Goal: Task Accomplishment & Management: Use online tool/utility

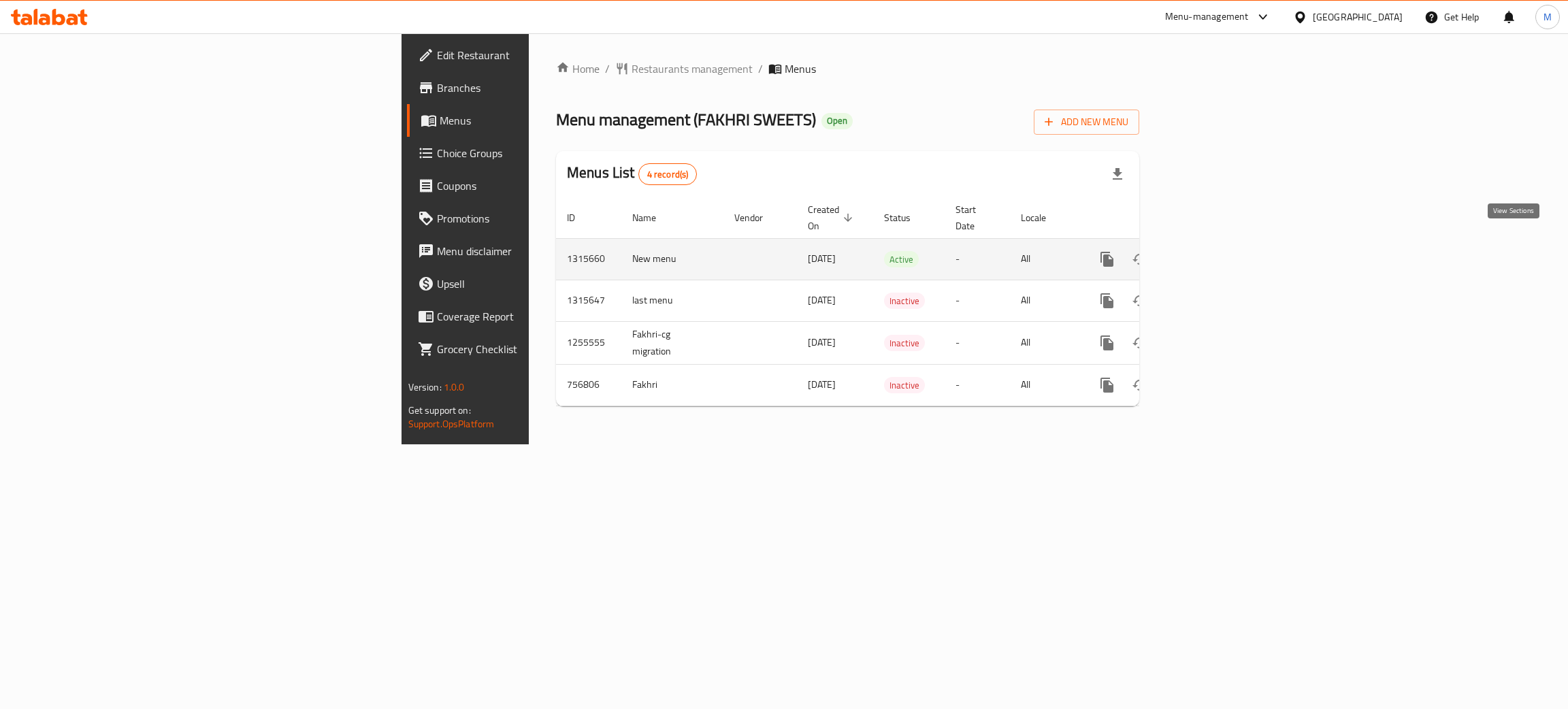
click at [1213, 251] on icon "enhanced table" at bounding box center [1205, 259] width 17 height 17
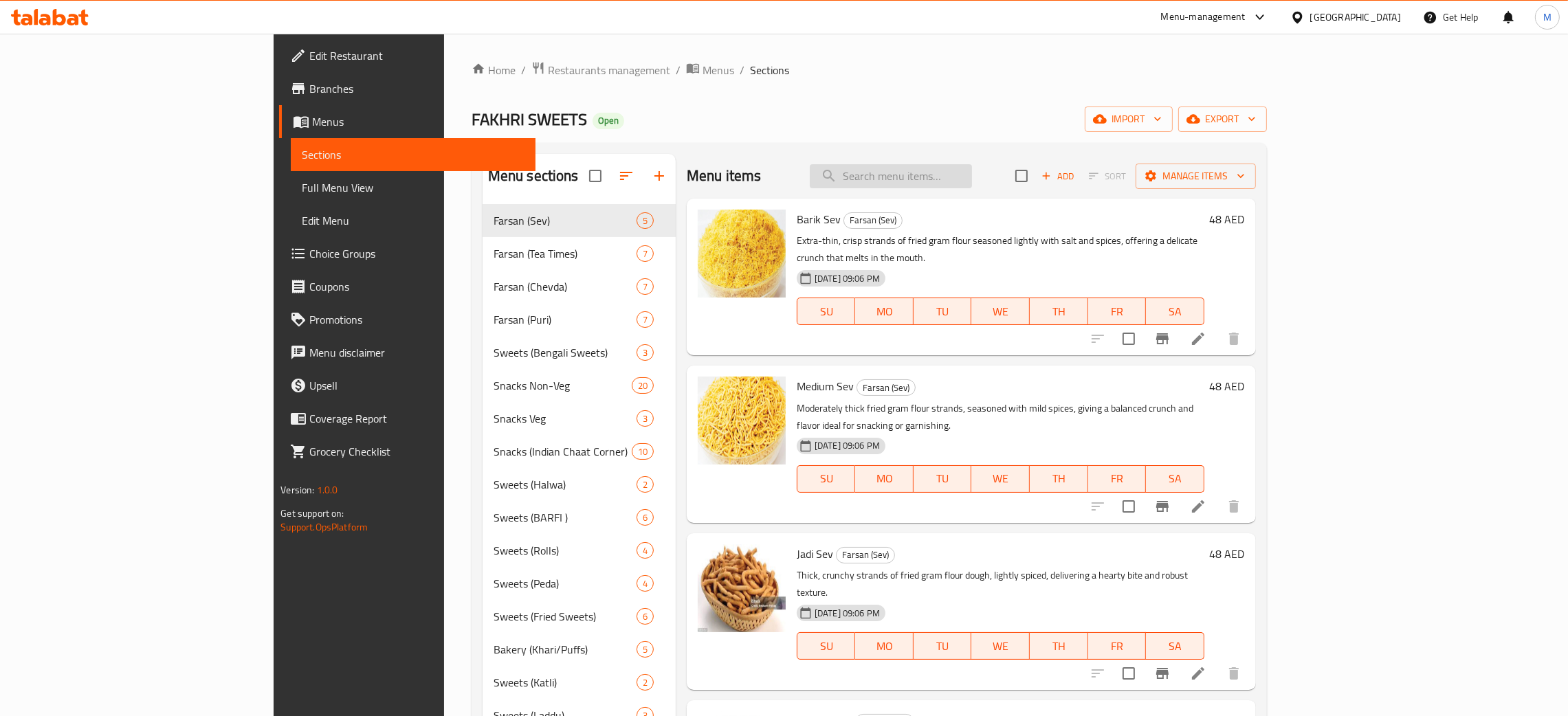
click at [972, 173] on input "search" at bounding box center [891, 177] width 163 height 24
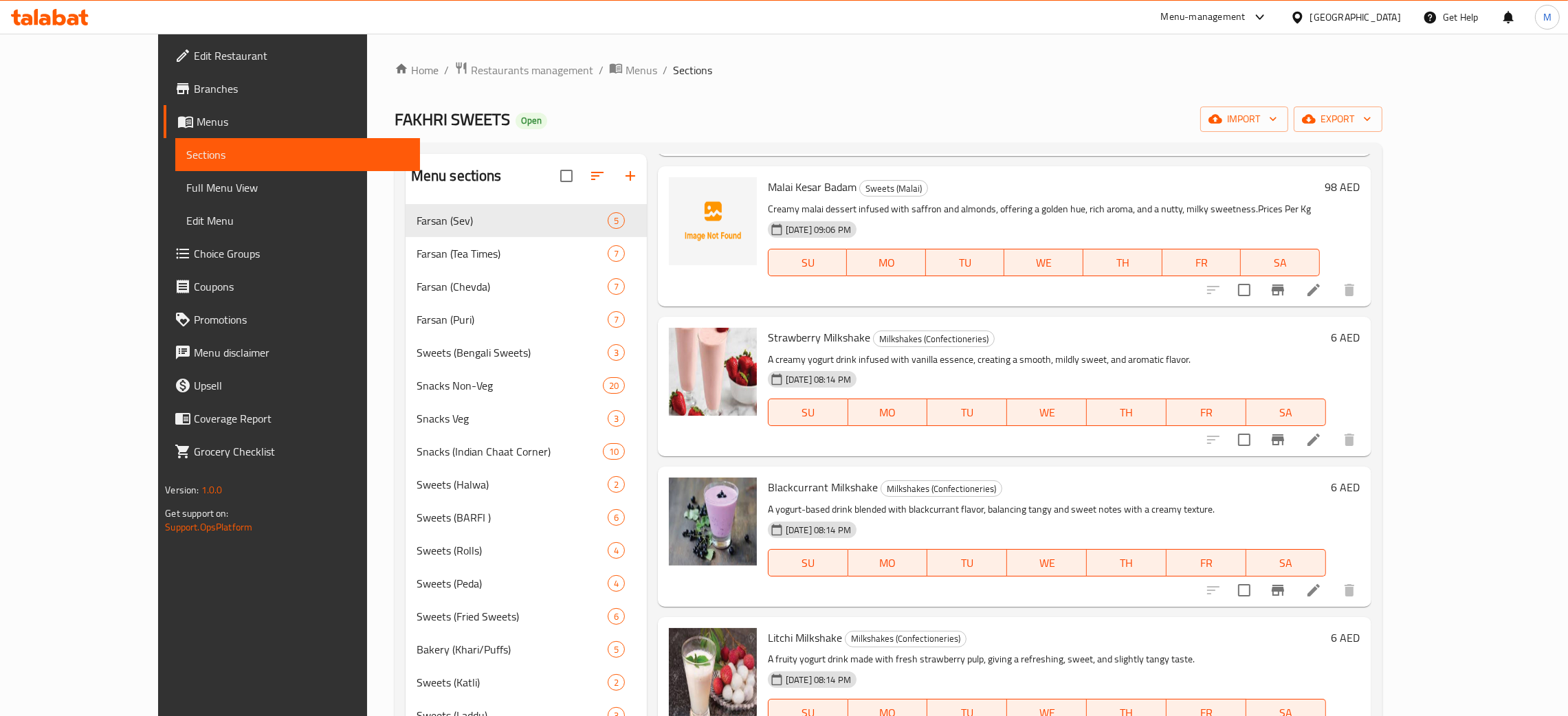
scroll to position [3505, 0]
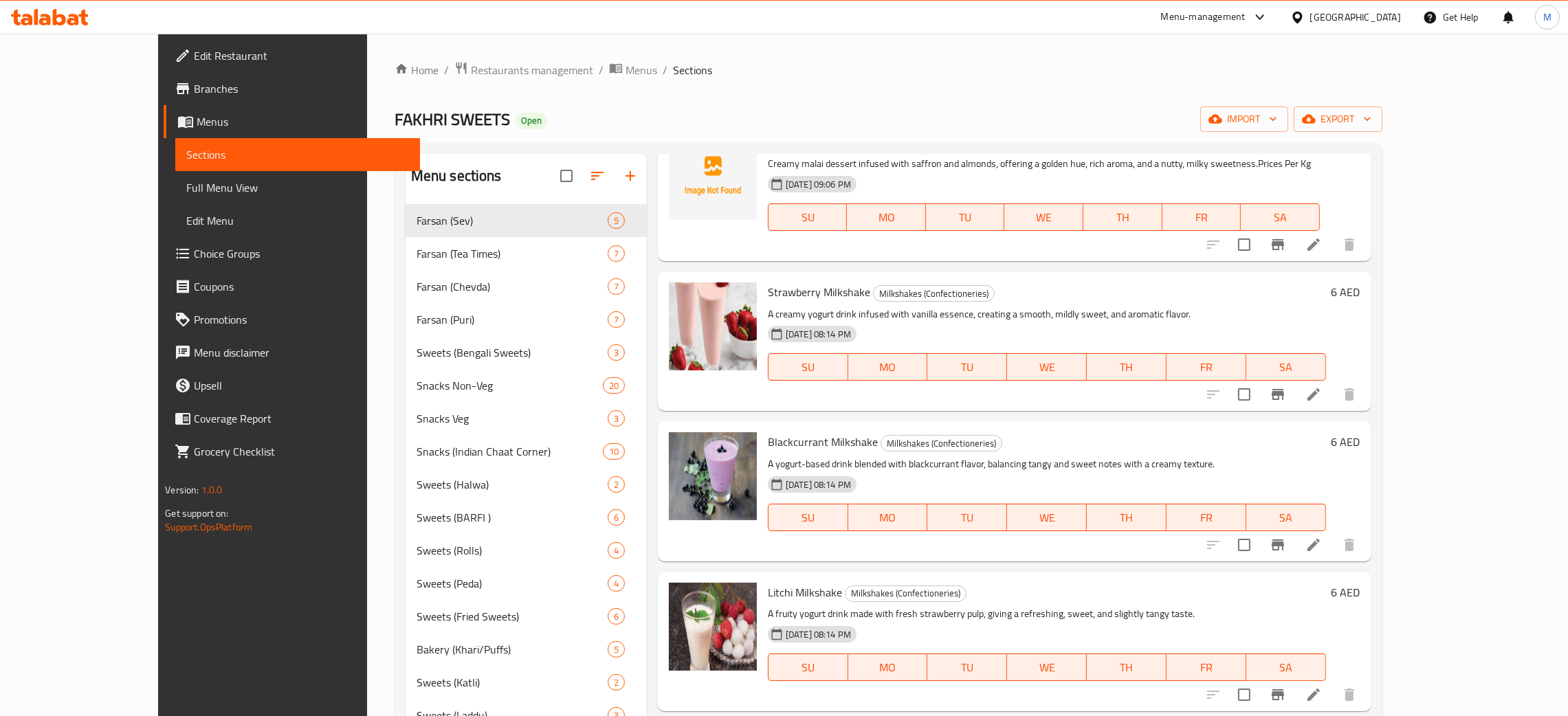
type input "milk"
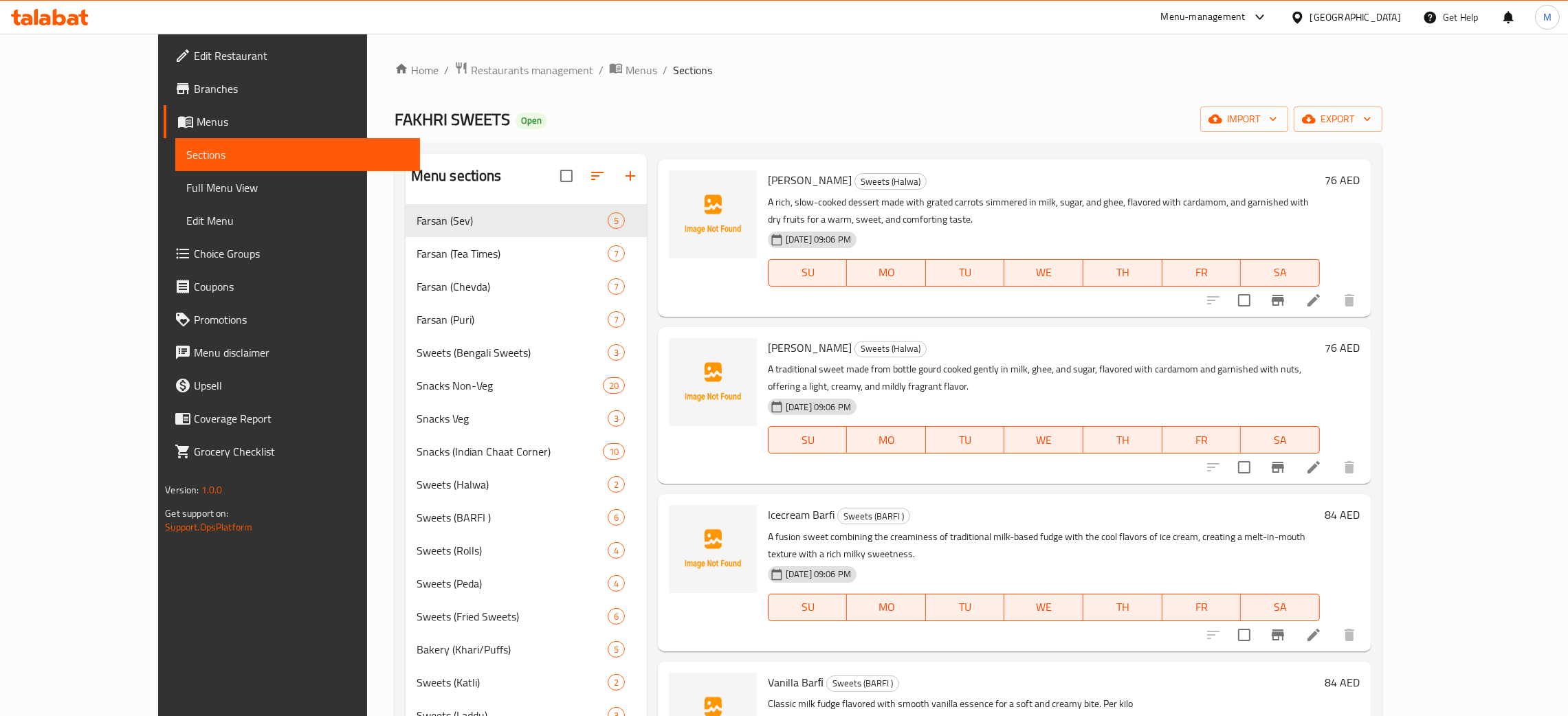
scroll to position [0, 0]
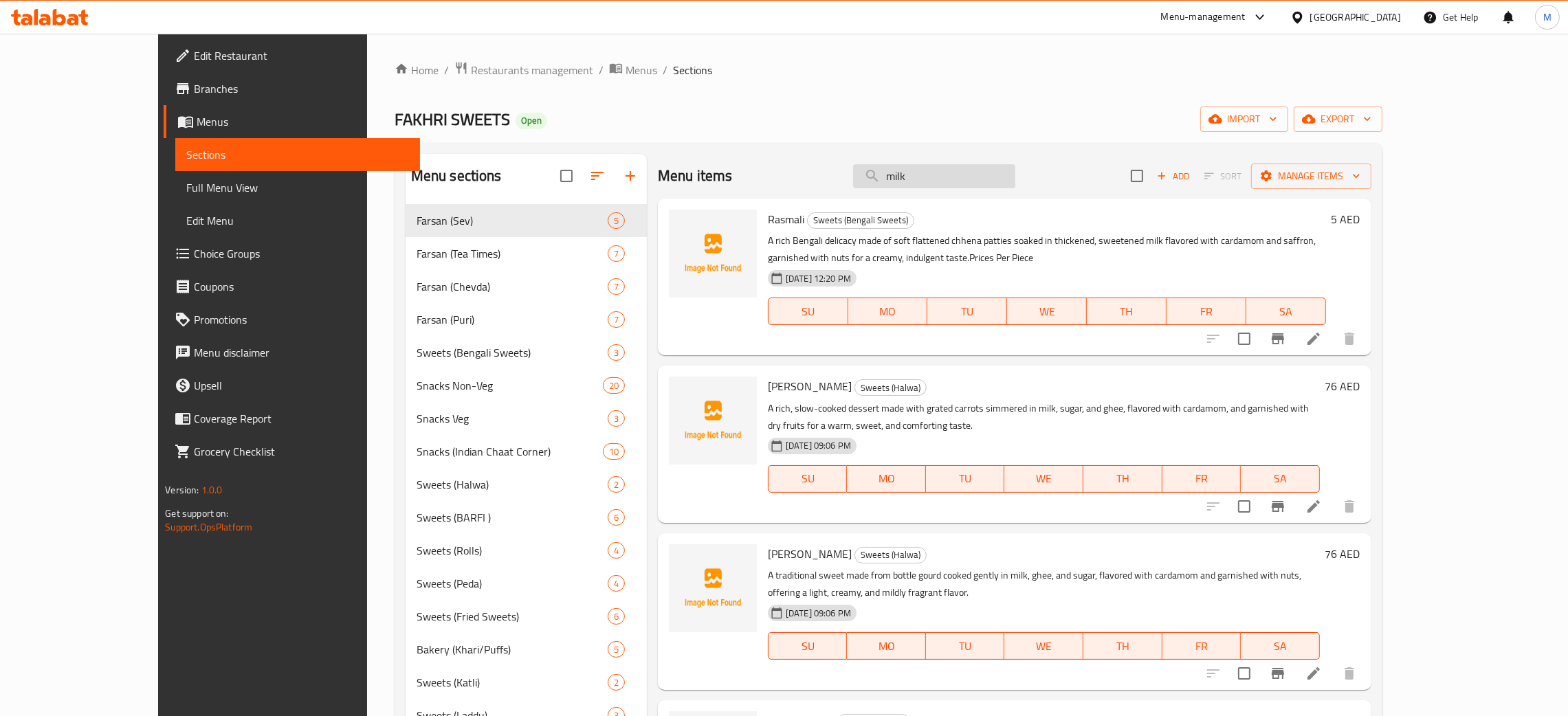
drag, startPoint x: 985, startPoint y: 165, endPoint x: 929, endPoint y: 178, distance: 57.5
click at [916, 188] on input "milk" at bounding box center [934, 177] width 163 height 24
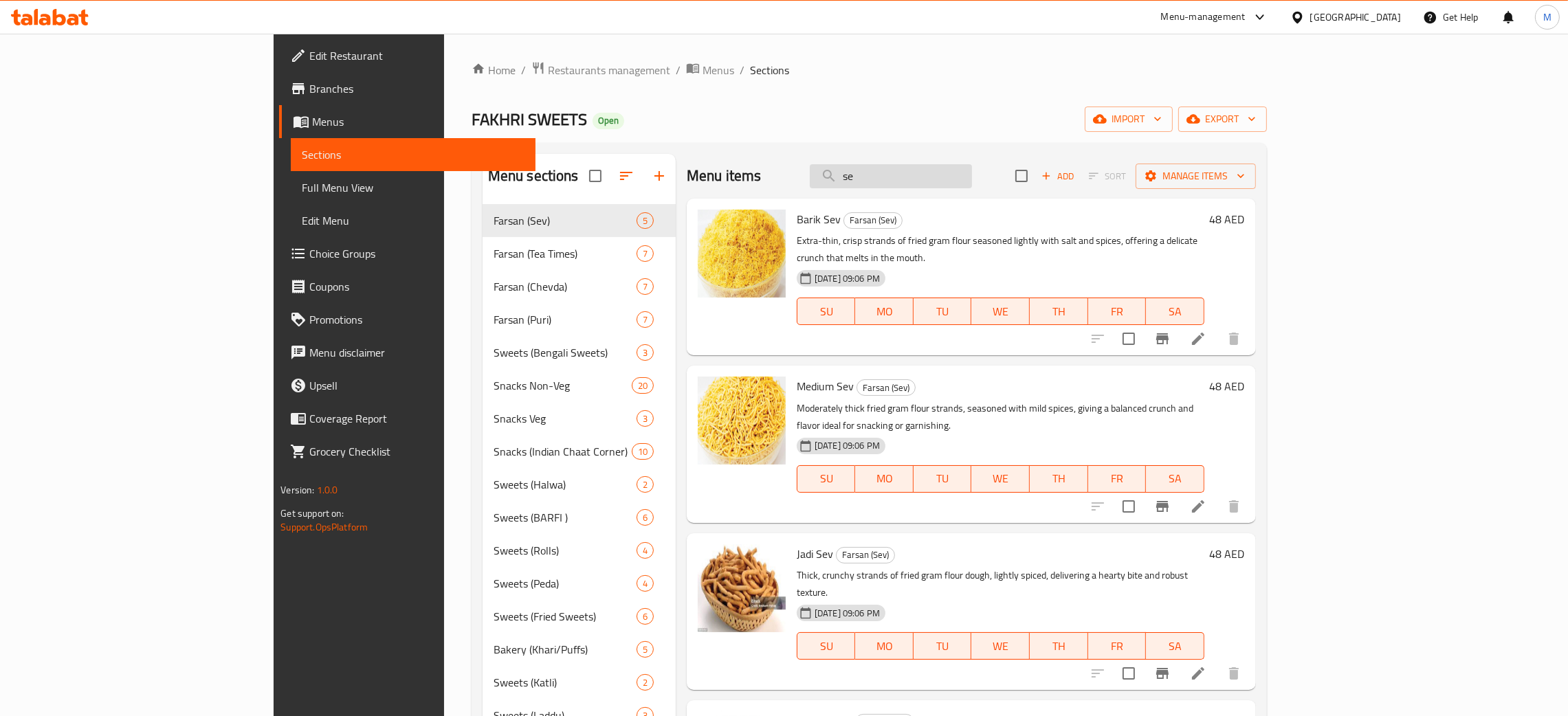
type input "sev"
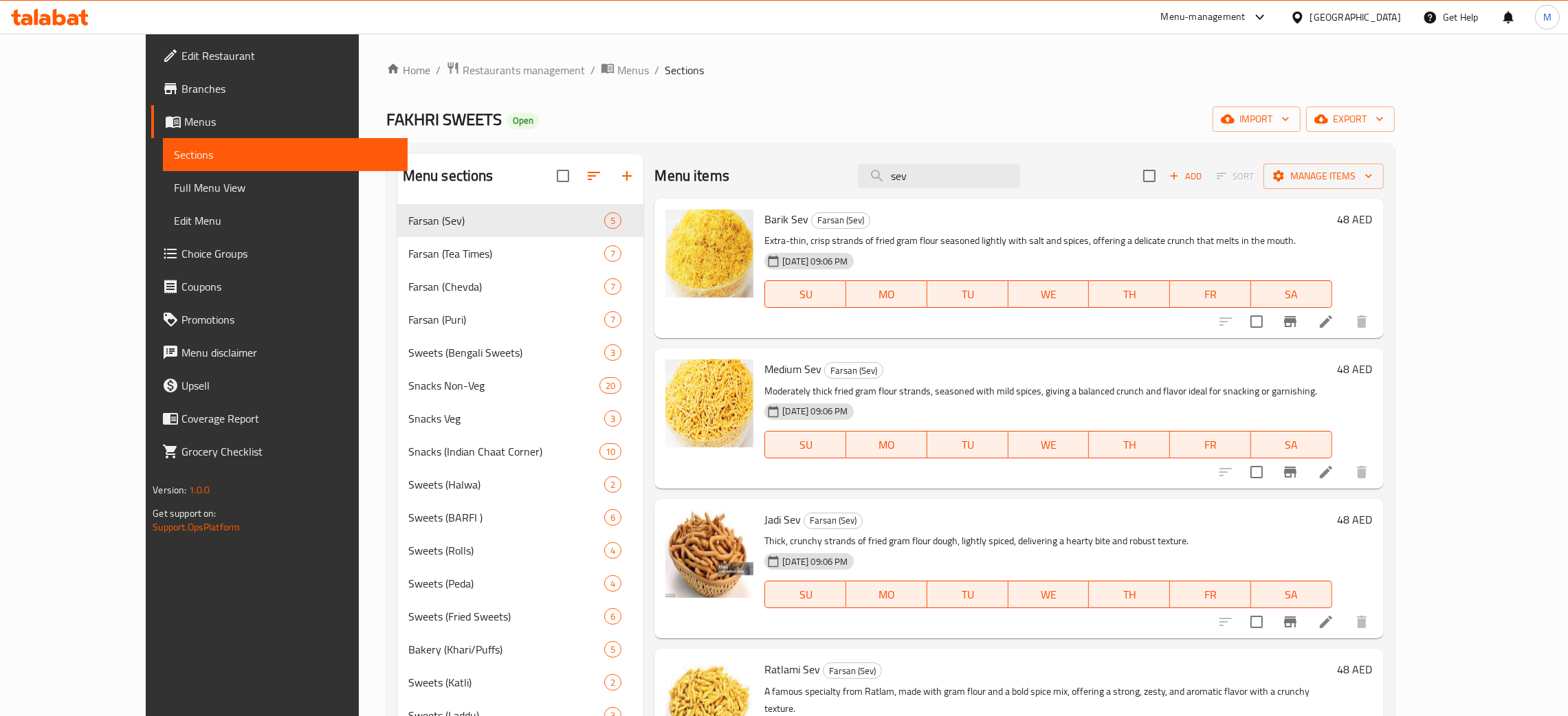
drag, startPoint x: 960, startPoint y: 177, endPoint x: 858, endPoint y: 165, distance: 102.7
click at [845, 179] on div "Menu items sev Add Sort Manage items" at bounding box center [1018, 177] width 728 height 45
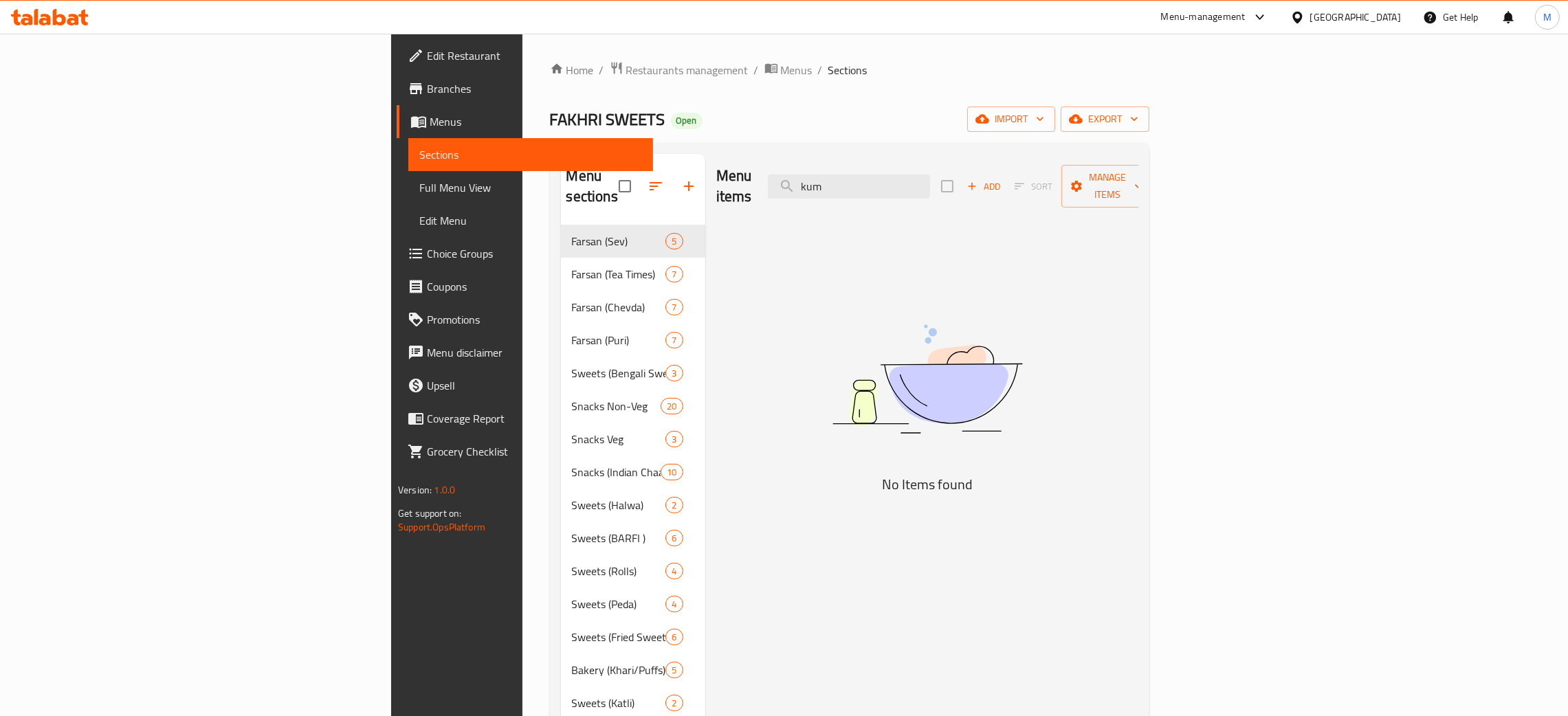
type input "kum"
drag, startPoint x: 993, startPoint y: 172, endPoint x: 852, endPoint y: 191, distance: 142.3
click at [845, 197] on div "Menu items kum Add Sort Manage items" at bounding box center [927, 187] width 422 height 65
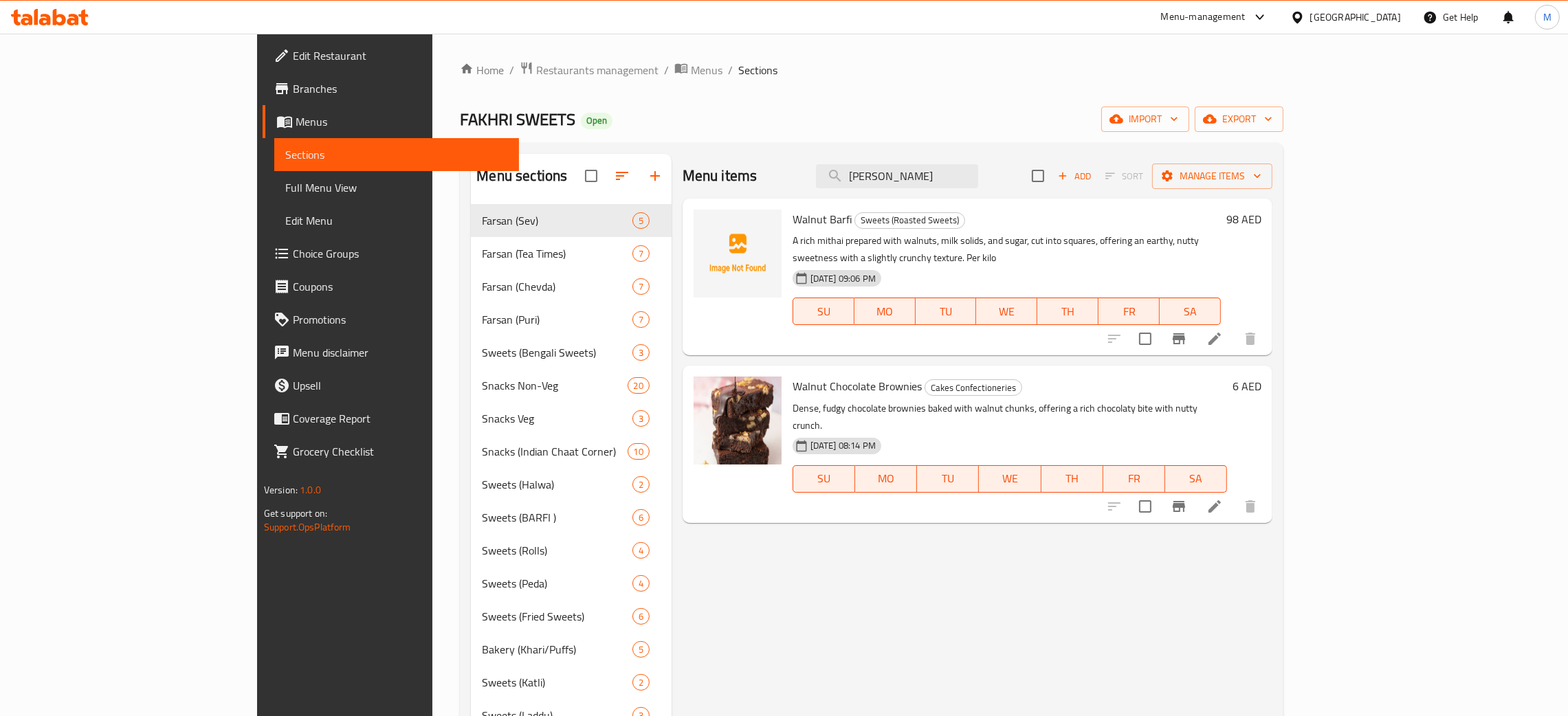
type input "[PERSON_NAME]"
drag, startPoint x: 958, startPoint y: 171, endPoint x: 914, endPoint y: 154, distance: 47.2
click at [914, 154] on div "Menu sections Farsan (Sev) 5 Farsan (Tea Times) 7 Farsan (Chevda) 7 Farsan (Pur…" at bounding box center [871, 709] width 824 height 1133
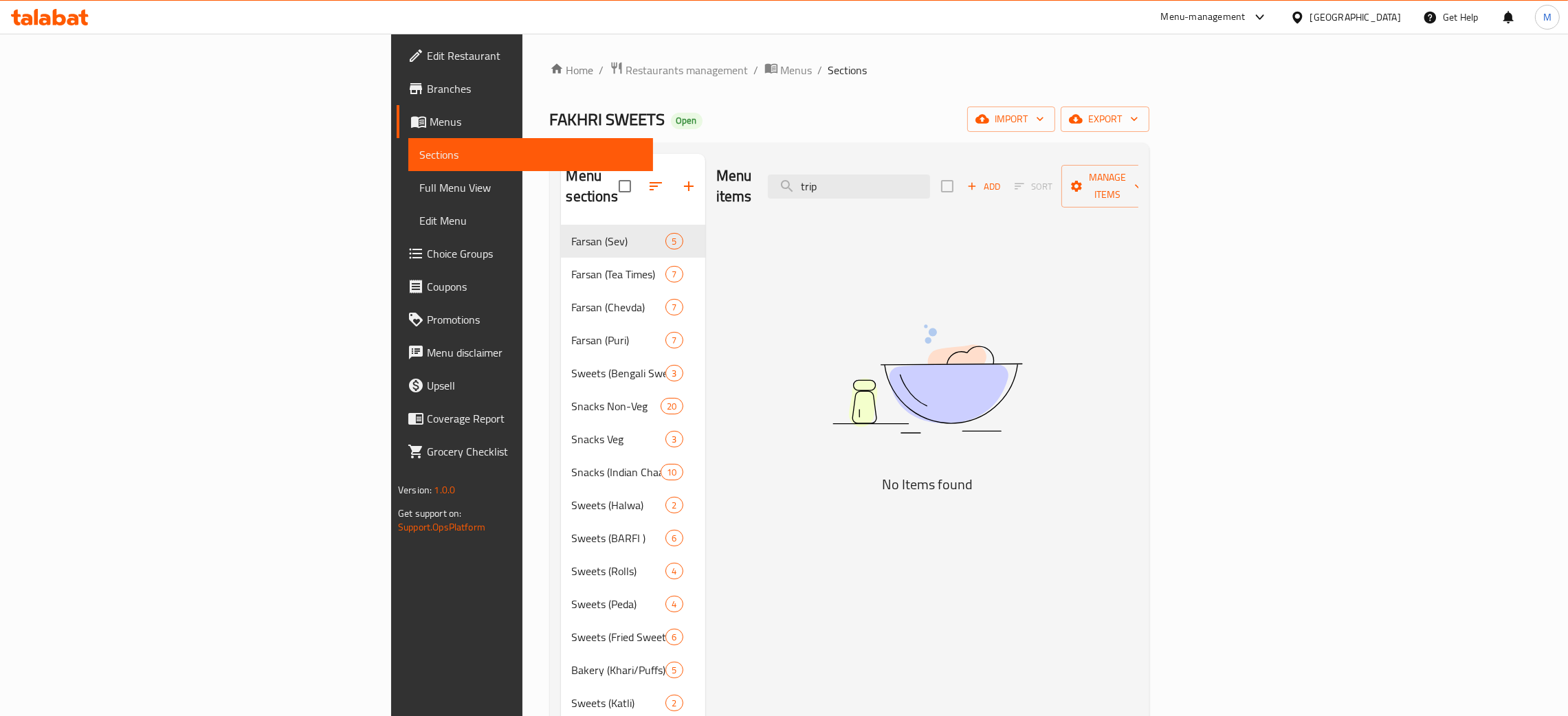
type input "trip"
drag, startPoint x: 914, startPoint y: 164, endPoint x: 888, endPoint y: 163, distance: 26.0
click at [888, 163] on div "Menu items trip Add Sort Manage items" at bounding box center [927, 187] width 422 height 65
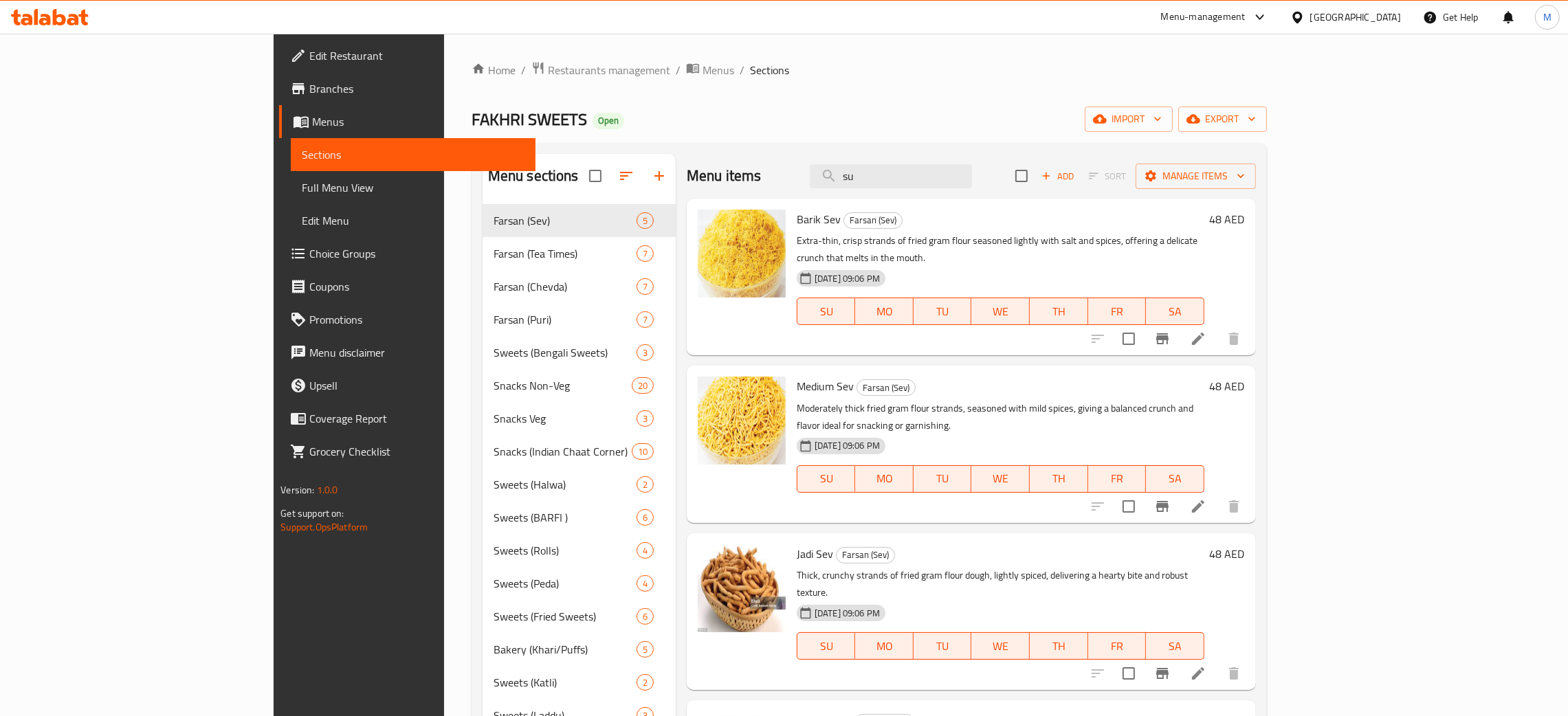
type input "suf"
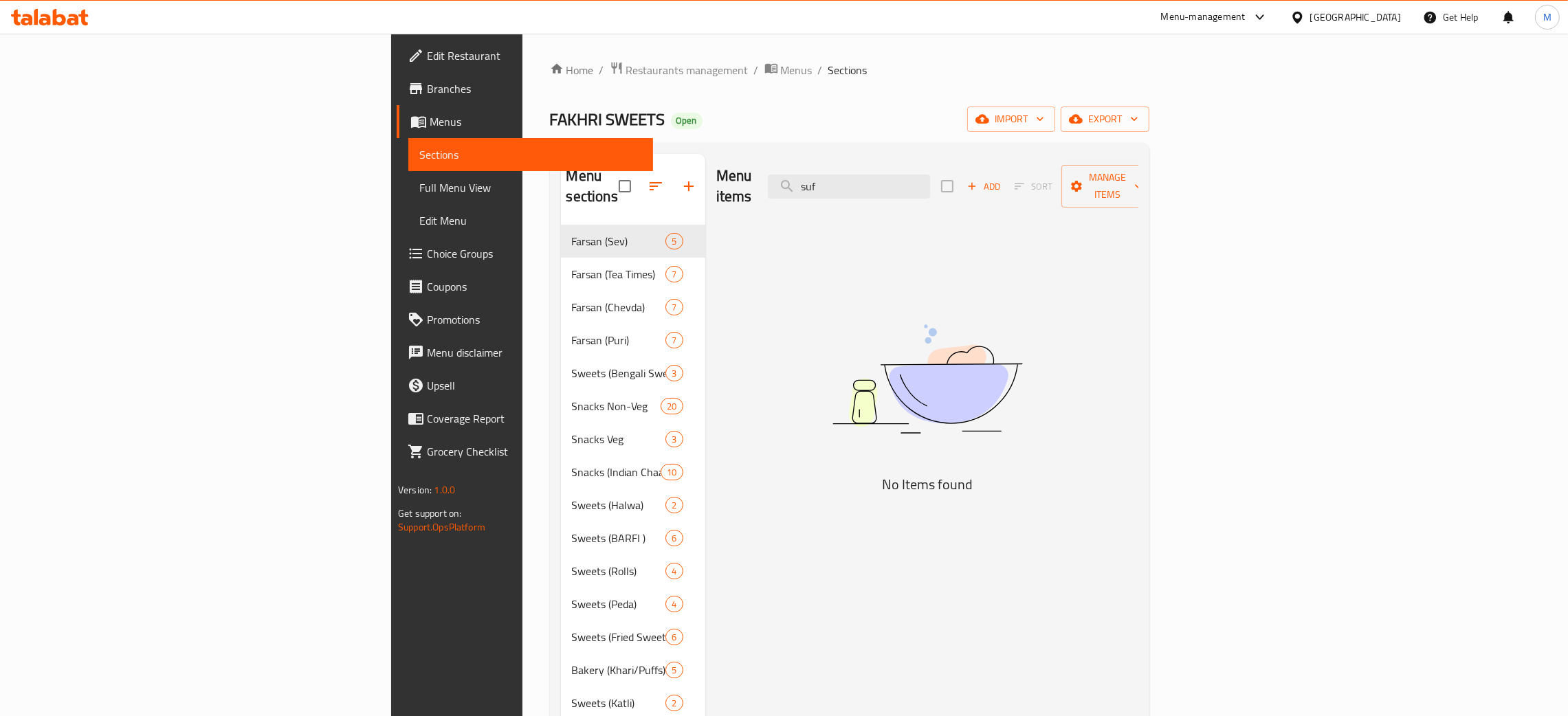
drag, startPoint x: 855, startPoint y: 170, endPoint x: 841, endPoint y: 165, distance: 14.9
click at [838, 165] on div "Menu items suf Add Sort Manage items" at bounding box center [927, 187] width 422 height 65
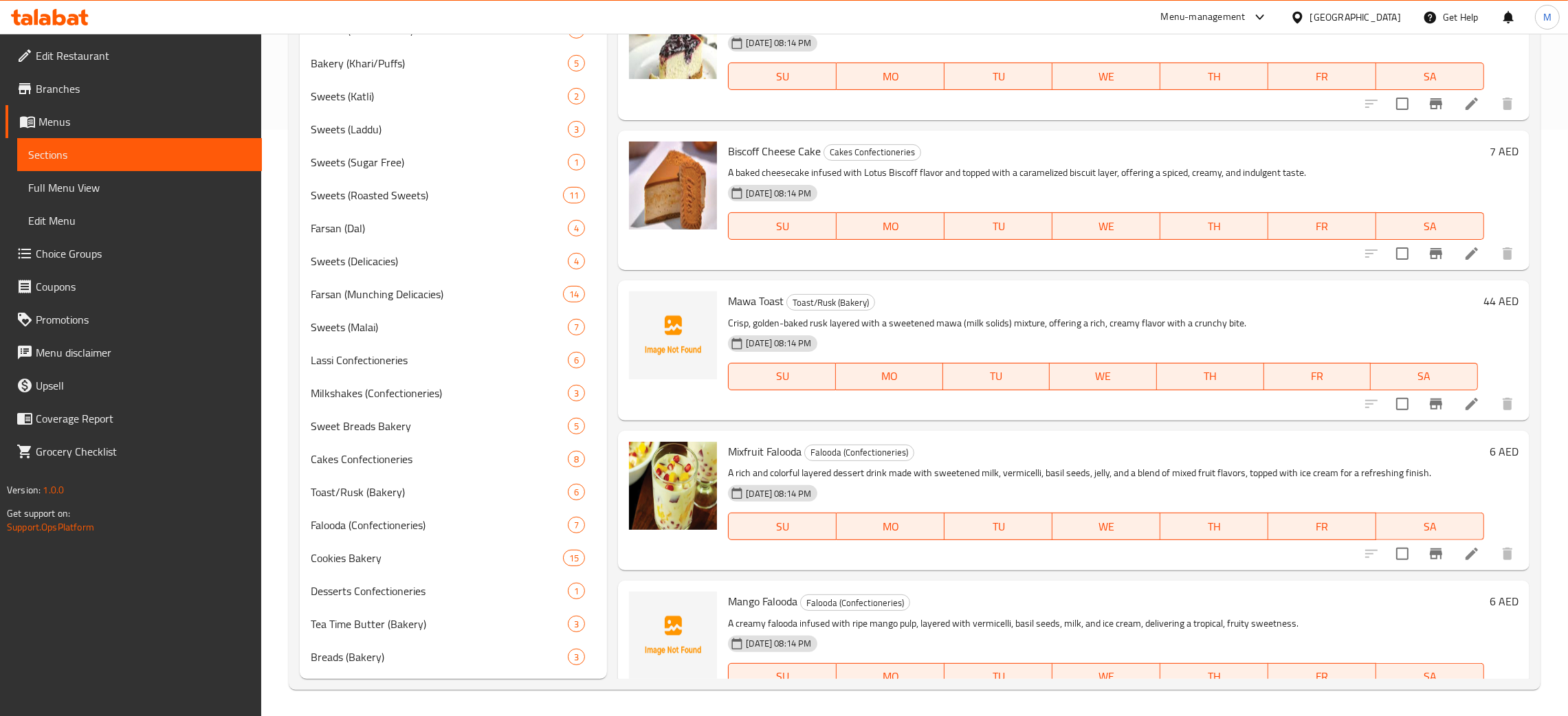
scroll to position [4161, 0]
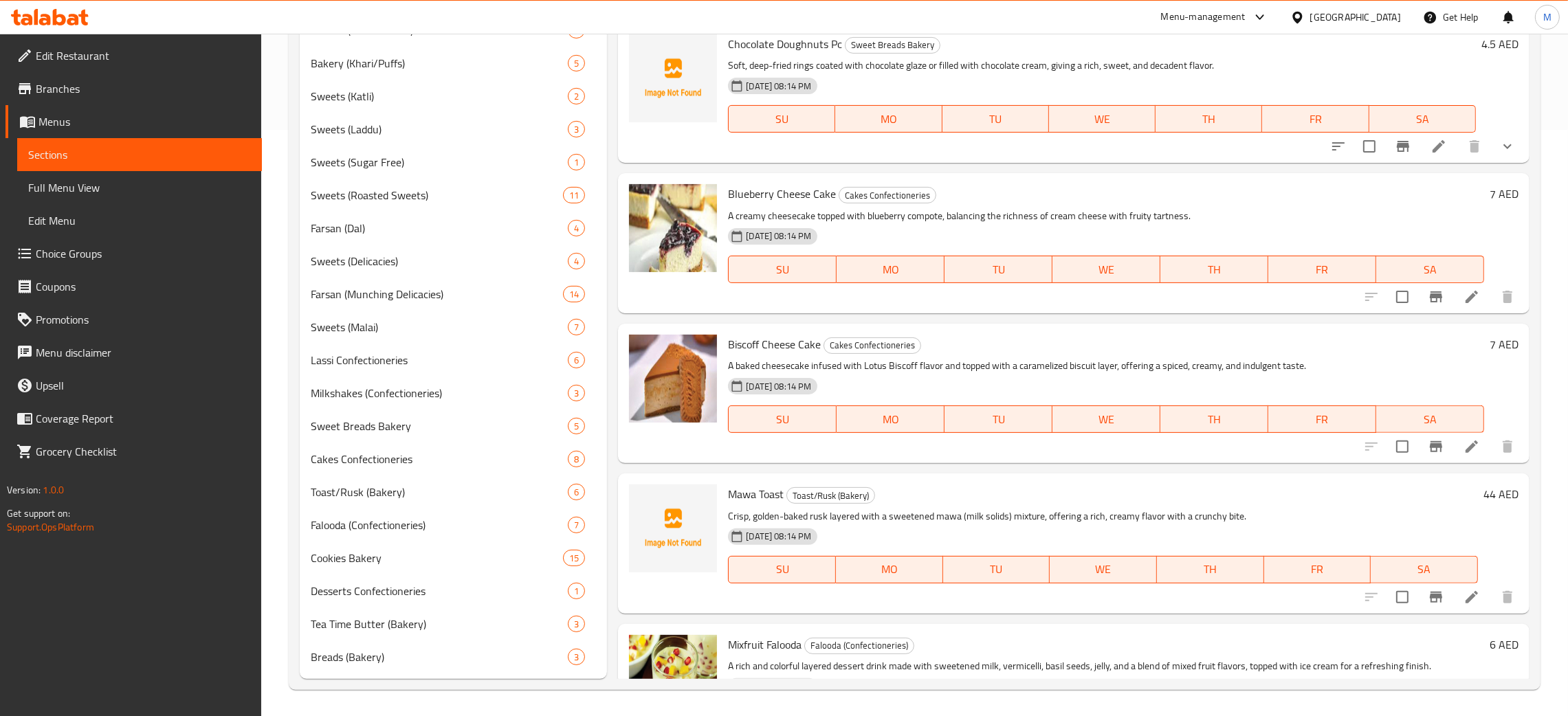
type input "cream"
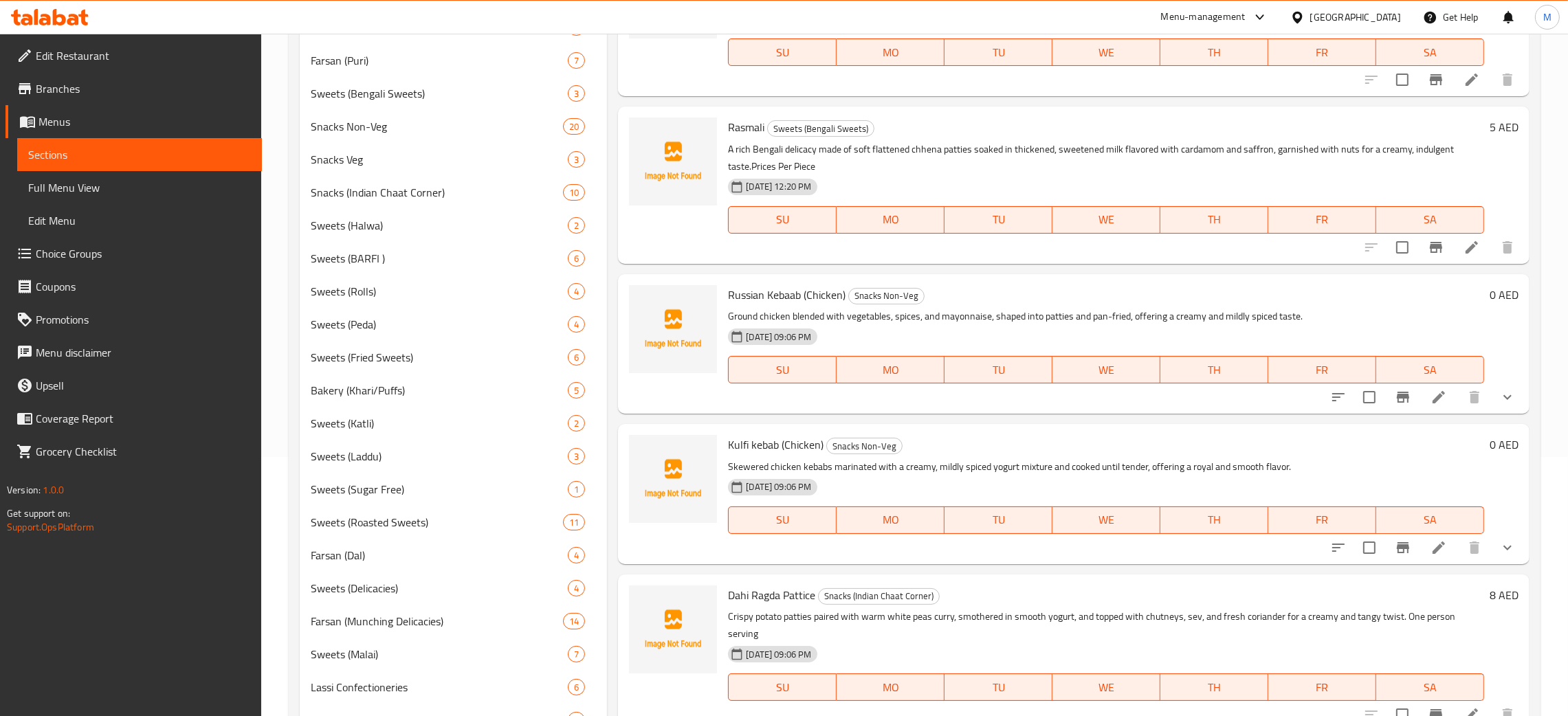
scroll to position [0, 0]
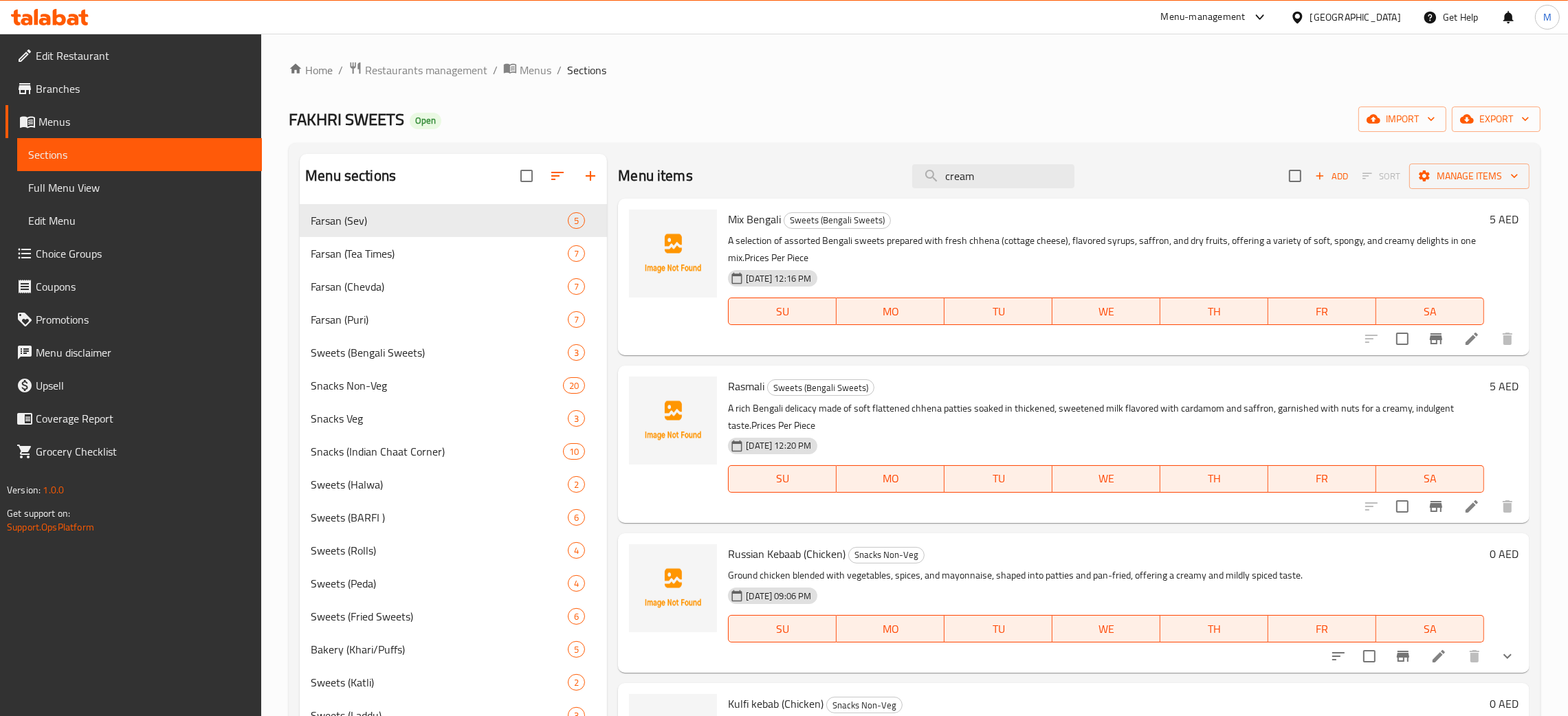
drag, startPoint x: 983, startPoint y: 181, endPoint x: 834, endPoint y: 165, distance: 149.9
click at [842, 173] on div "Menu items cream Add Sort Manage items" at bounding box center [1073, 177] width 912 height 45
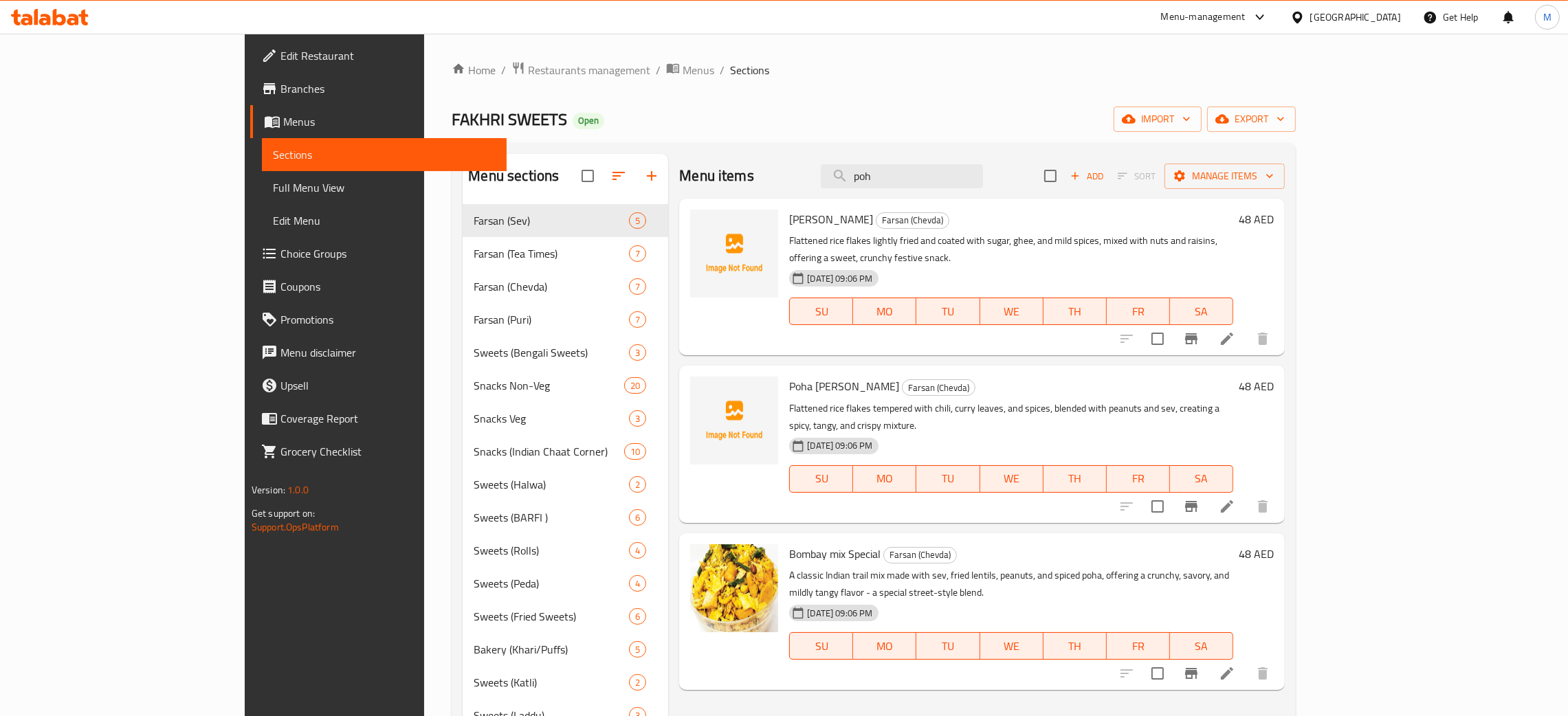
type input "poh"
drag, startPoint x: 983, startPoint y: 183, endPoint x: 805, endPoint y: 167, distance: 178.7
click at [782, 167] on div "Menu items poh Add Sort Manage items" at bounding box center [982, 177] width 606 height 45
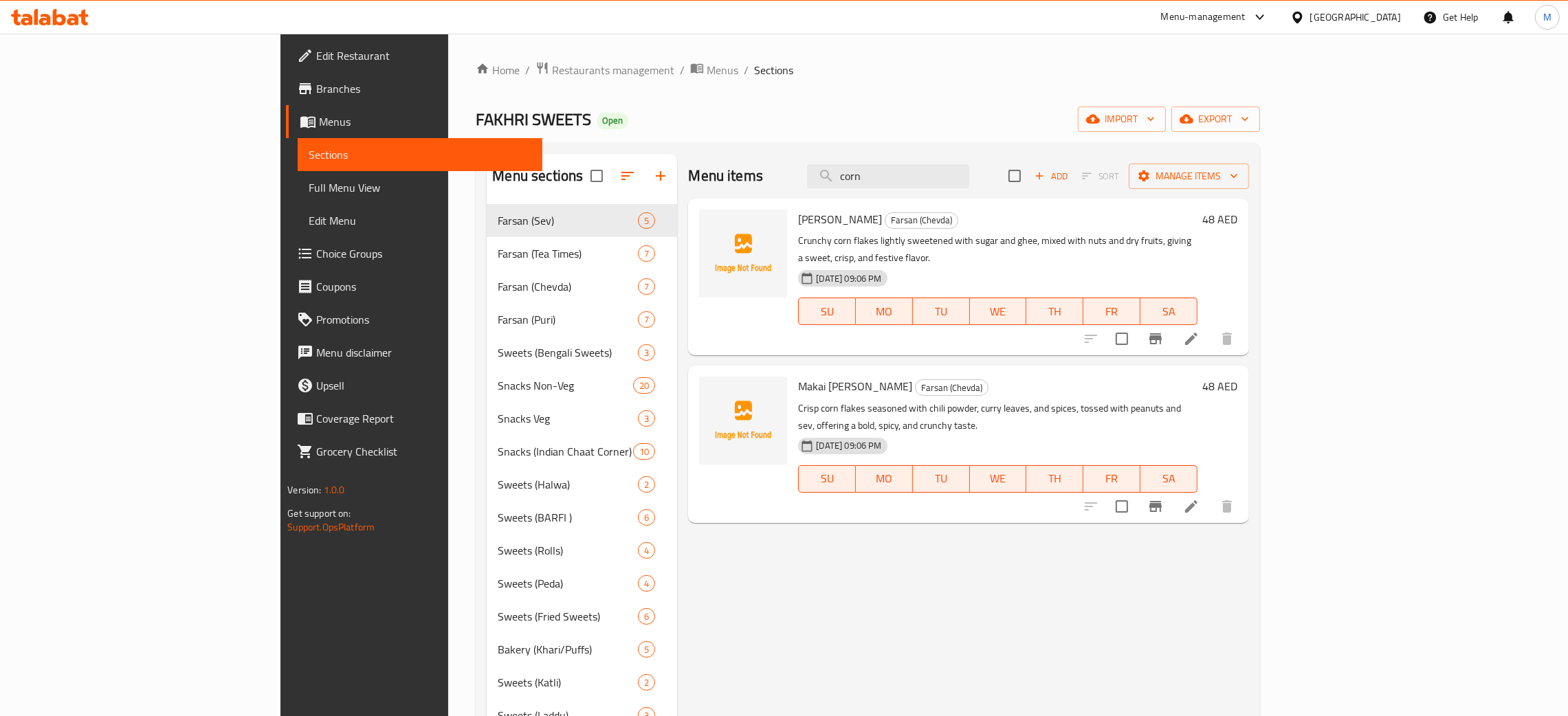
type input "corn"
drag, startPoint x: 987, startPoint y: 173, endPoint x: 708, endPoint y: 127, distance: 282.8
click at [708, 127] on div "Home / Restaurants management / Menus / Sections FAKHRI SWEETS Open import expo…" at bounding box center [868, 668] width 784 height 1215
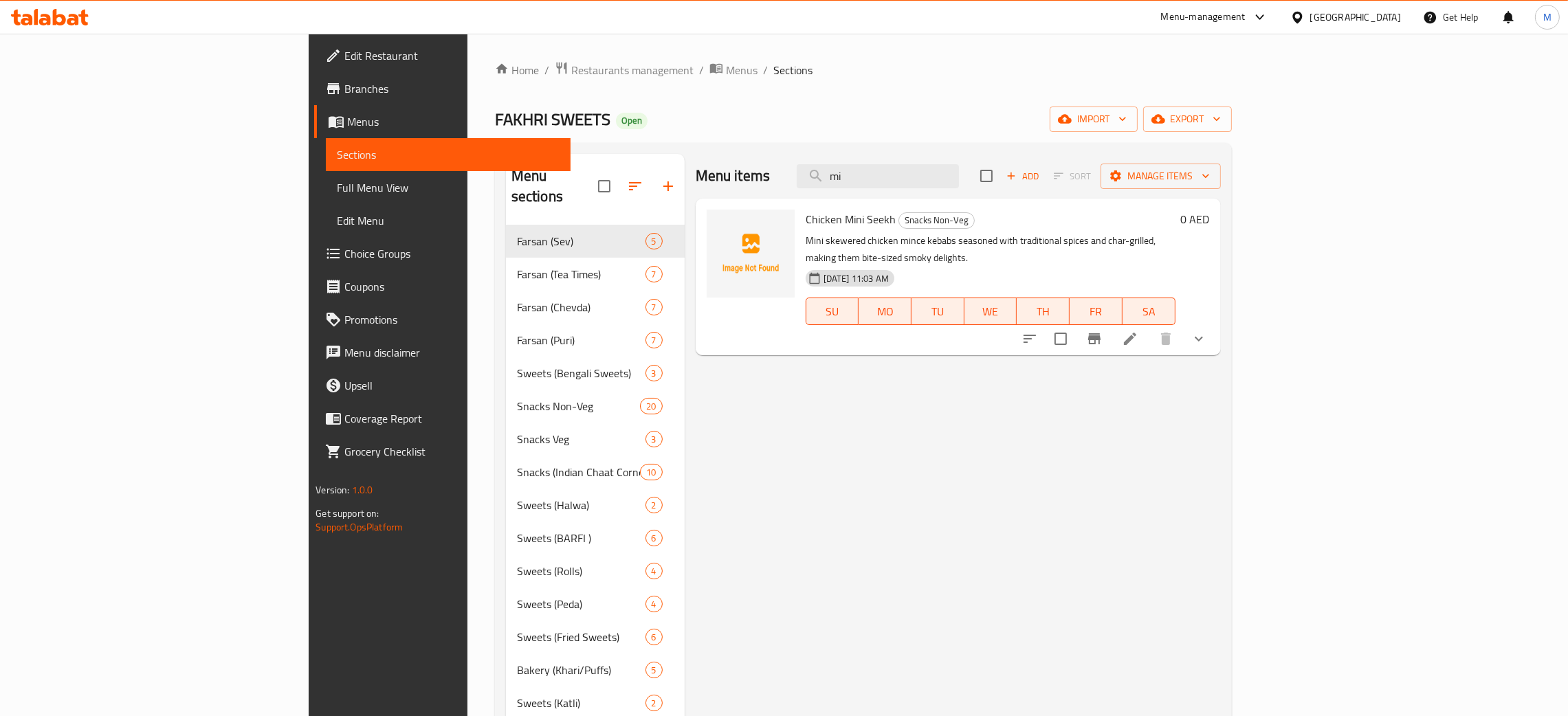
type input "m"
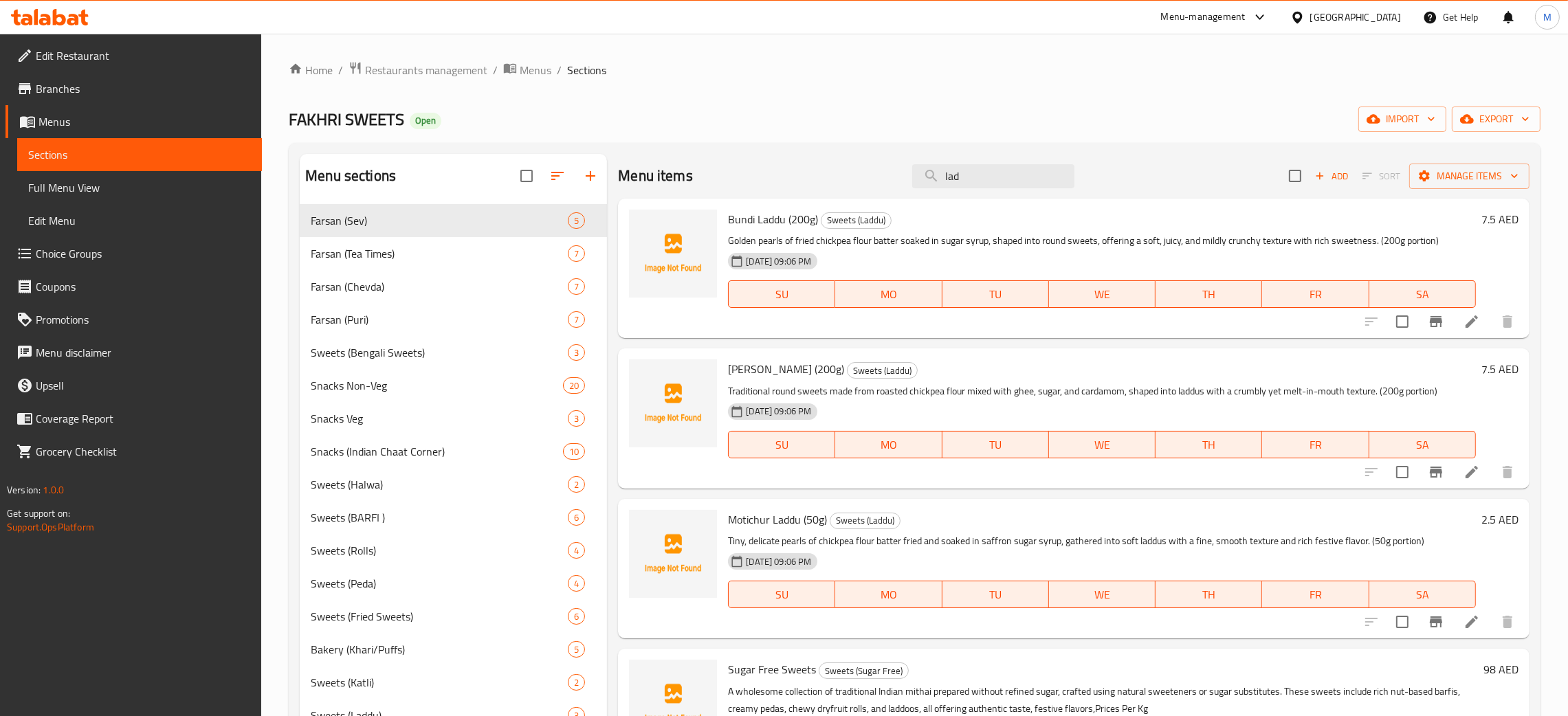
type input "lad"
drag, startPoint x: 974, startPoint y: 175, endPoint x: 935, endPoint y: 186, distance: 40.5
click at [937, 184] on input "lad" at bounding box center [994, 177] width 163 height 24
click at [831, 125] on div "FAKHRI SWEETS Open import export" at bounding box center [914, 119] width 1252 height 25
drag, startPoint x: 931, startPoint y: 172, endPoint x: 894, endPoint y: 165, distance: 37.7
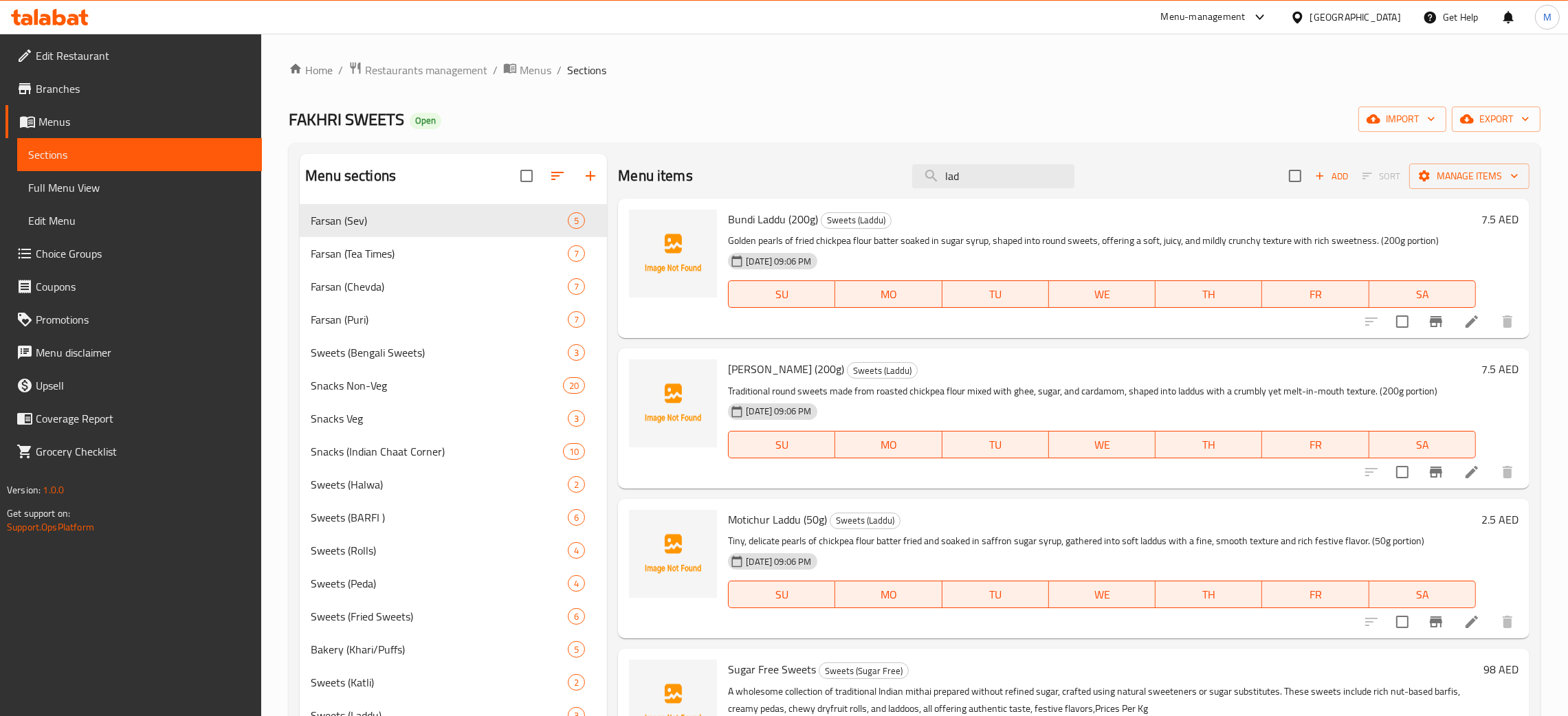
click at [887, 168] on div "Menu items lad Add Sort Manage items" at bounding box center [1073, 177] width 912 height 45
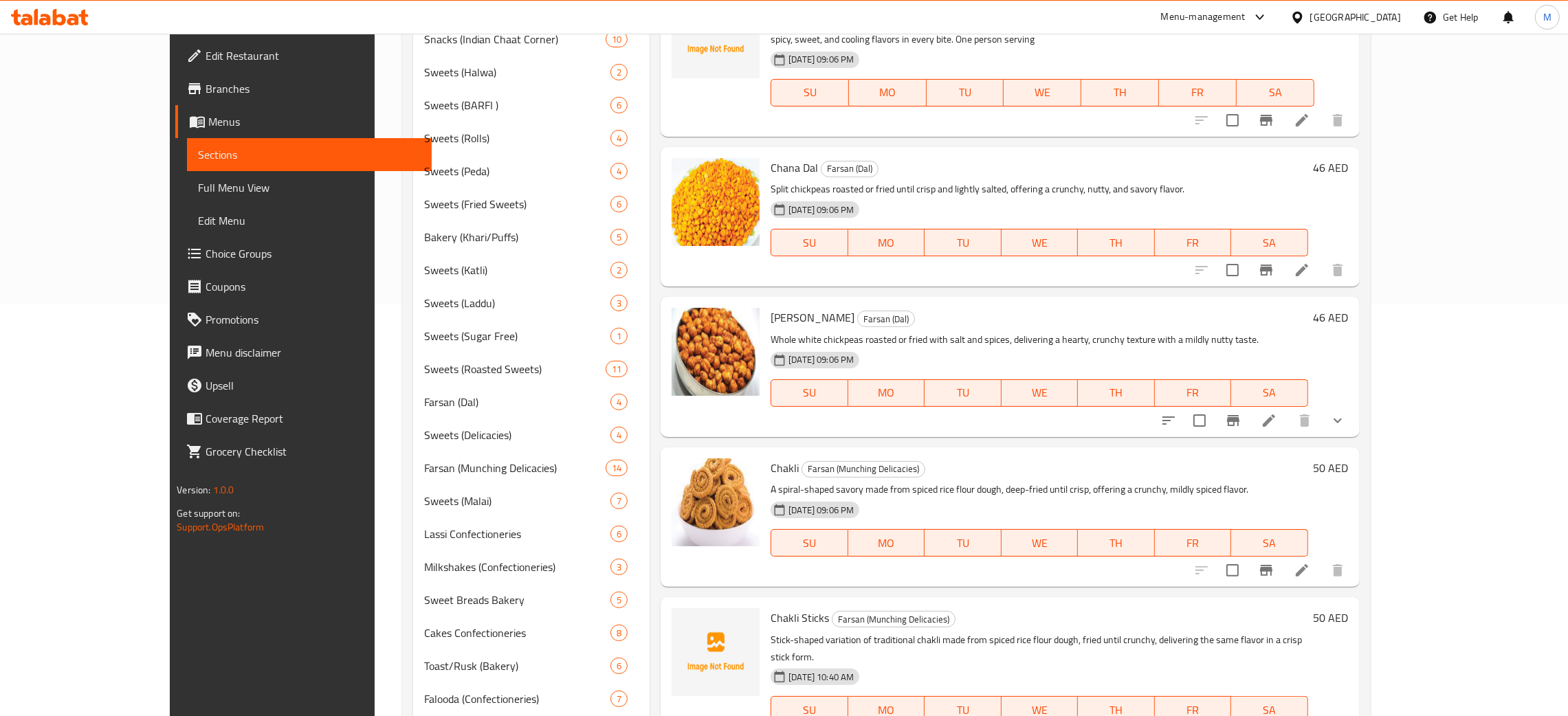
scroll to position [515, 0]
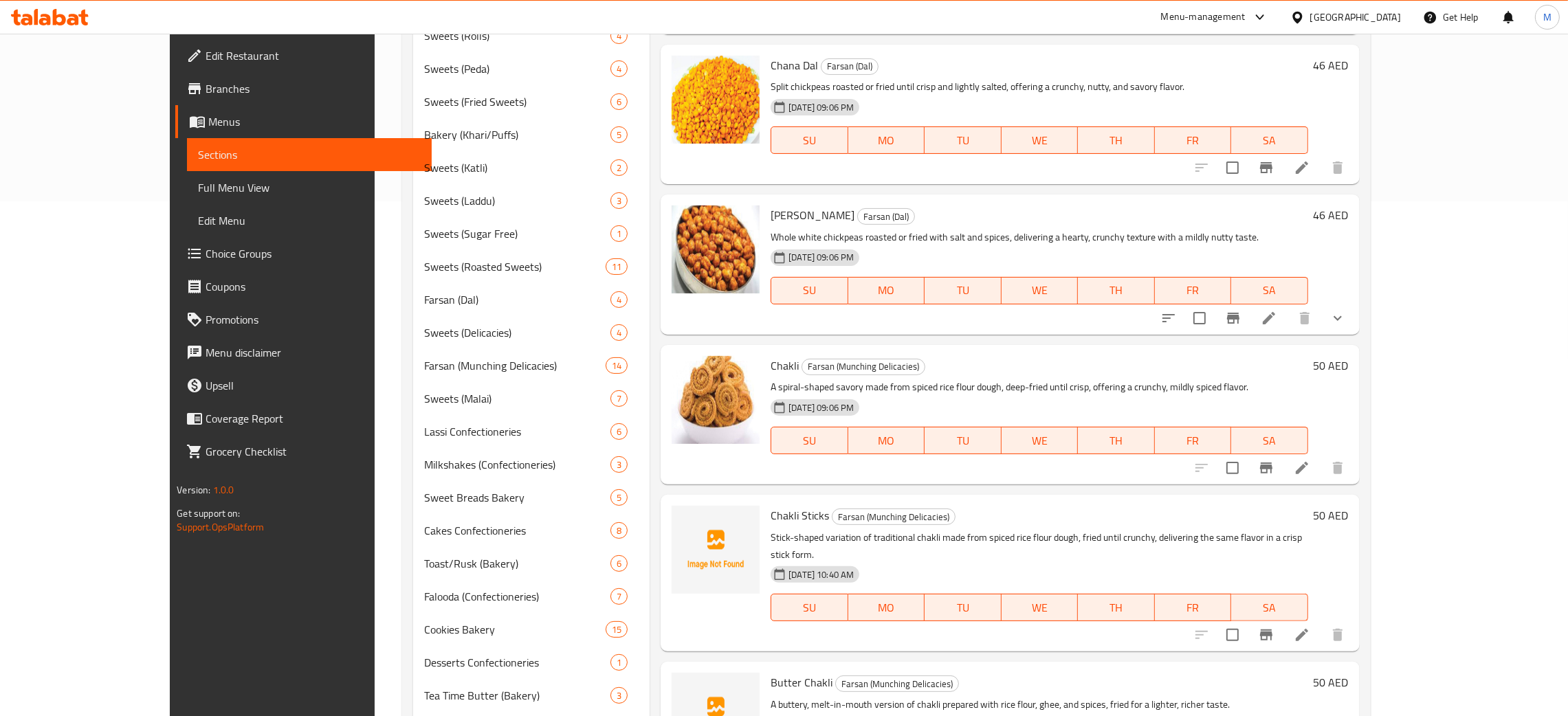
type input "cha"
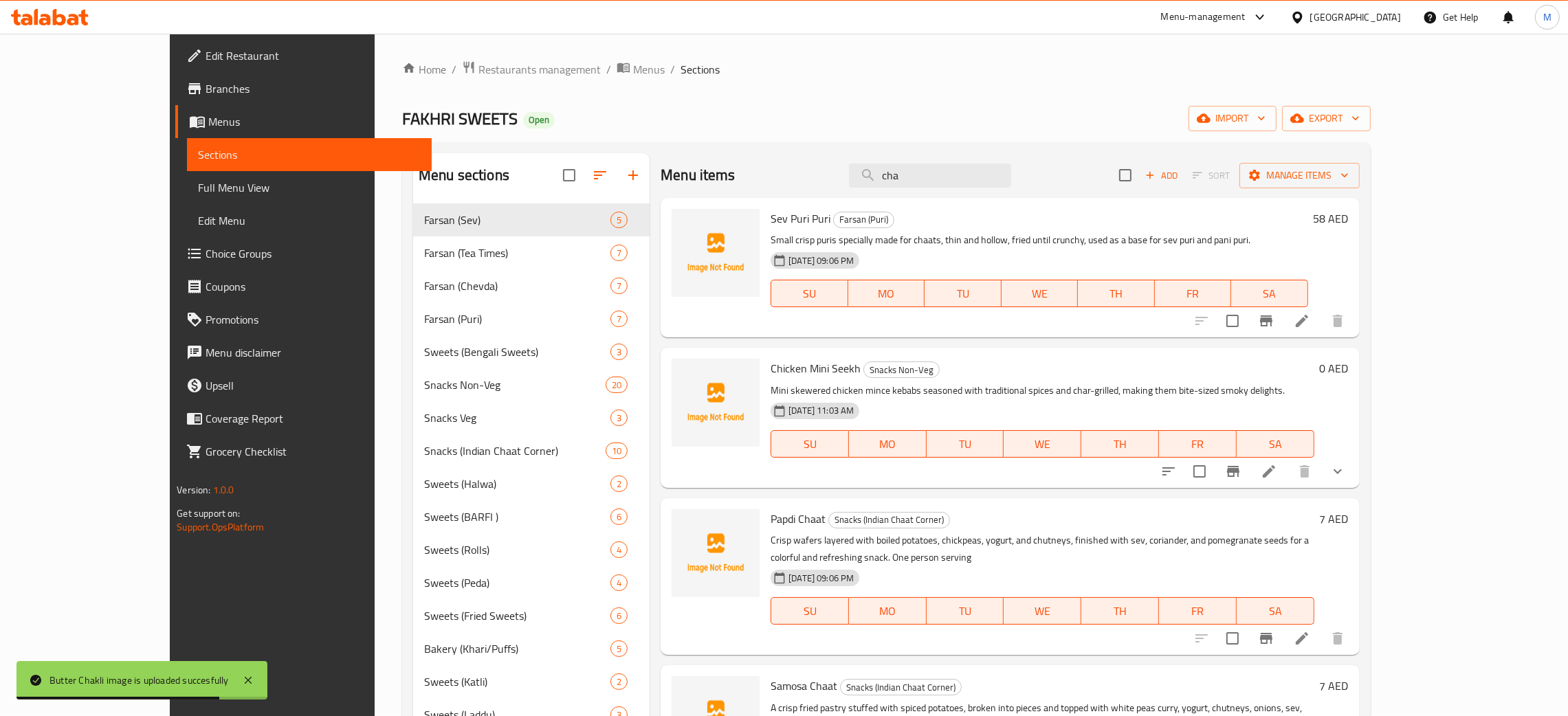
scroll to position [0, 0]
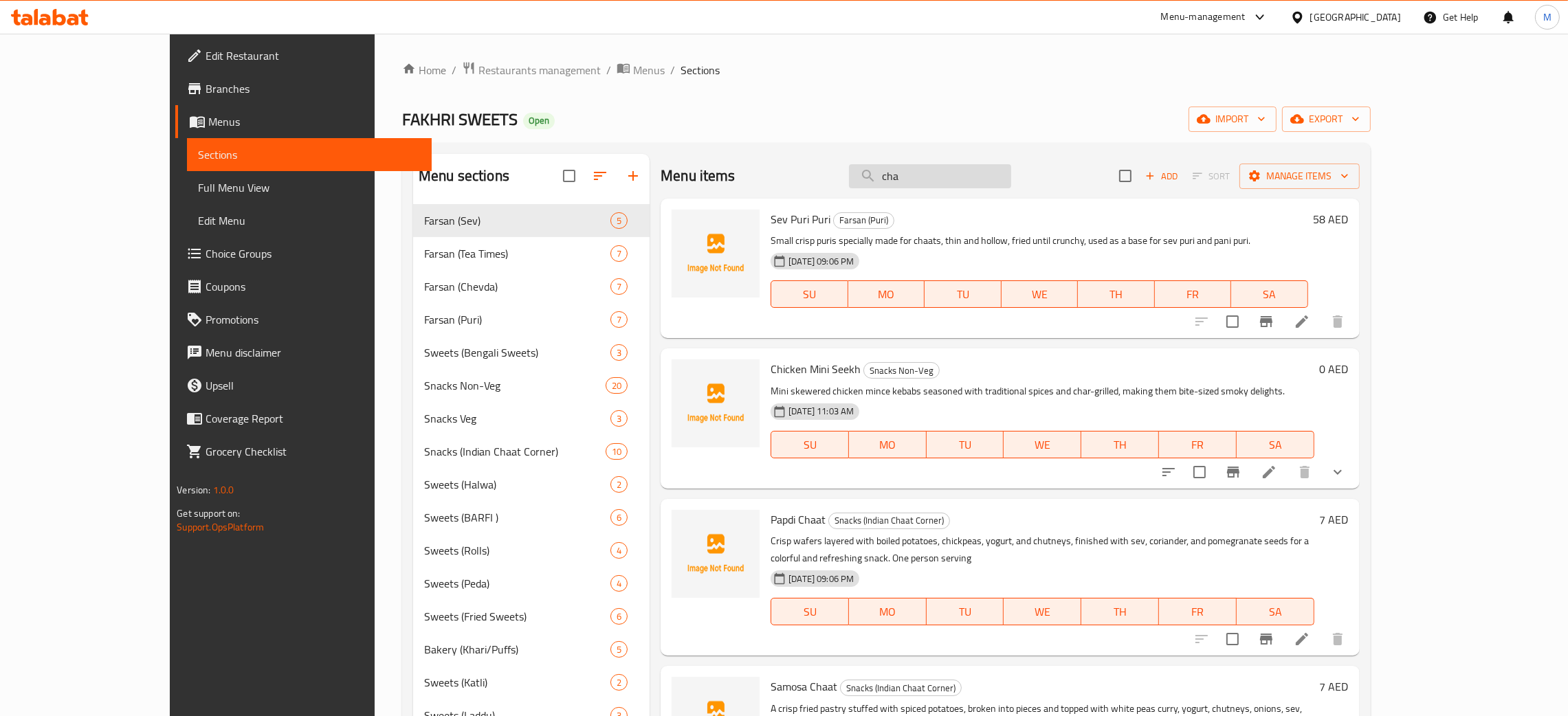
drag, startPoint x: 1014, startPoint y: 179, endPoint x: 927, endPoint y: 180, distance: 87.0
click at [926, 180] on input "cha" at bounding box center [930, 177] width 163 height 24
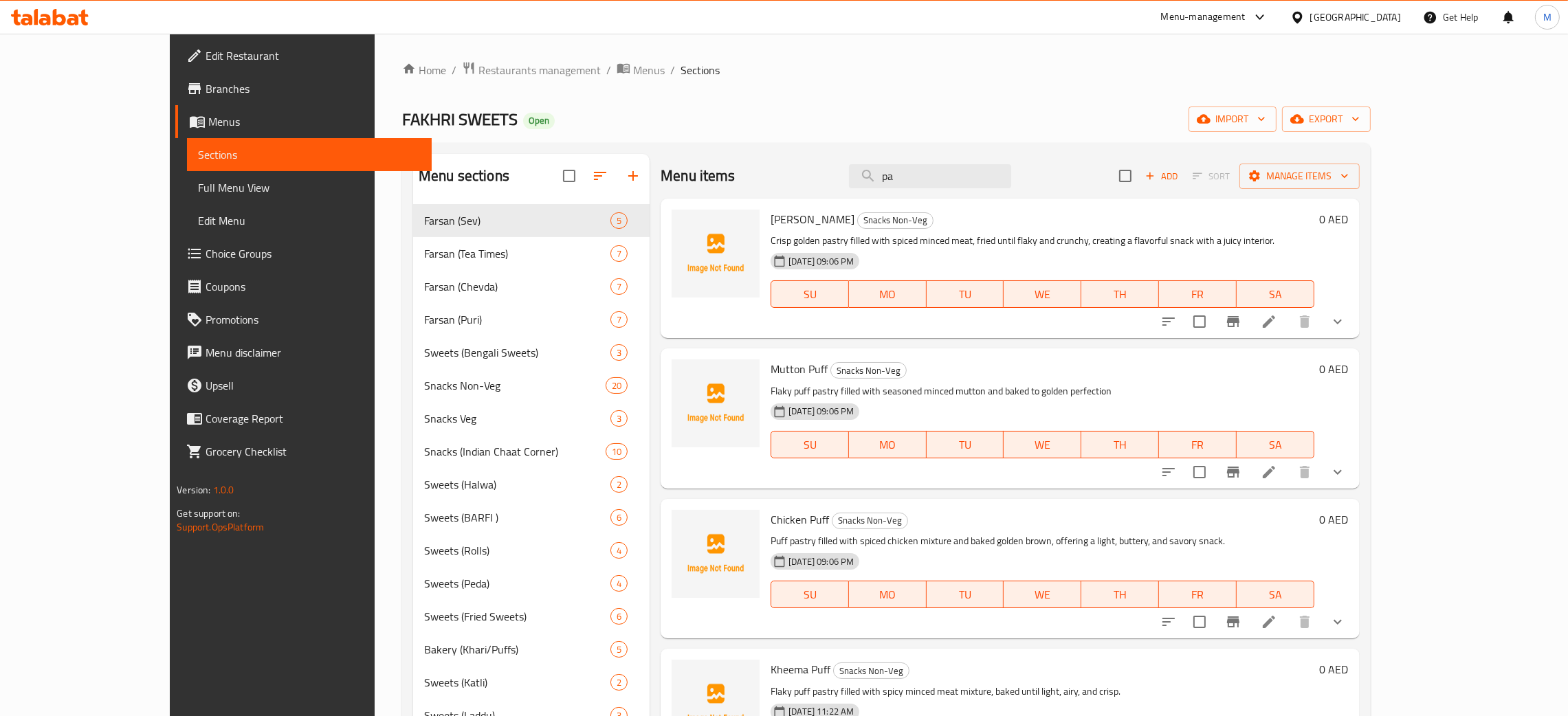
type input "p"
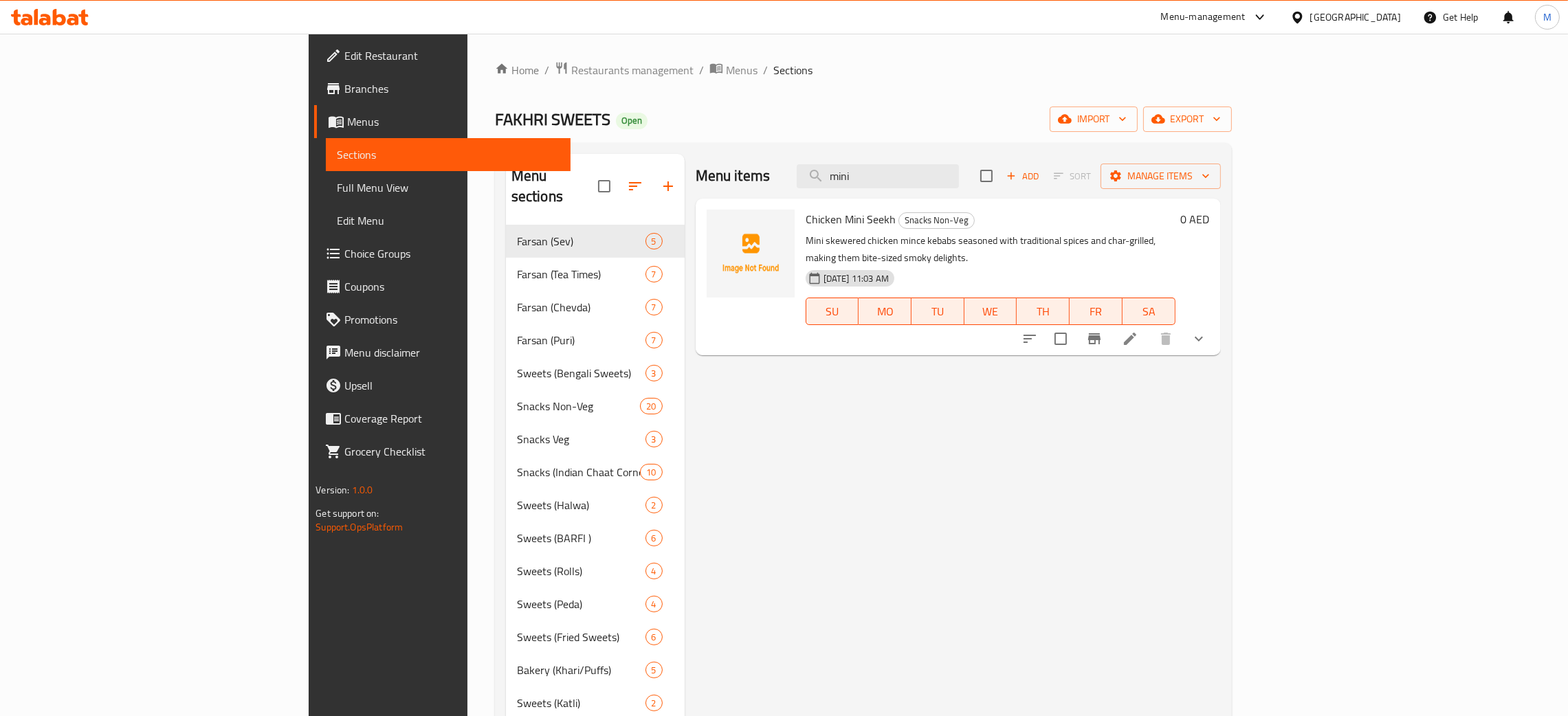
type input "mini"
click at [1221, 118] on span "export" at bounding box center [1187, 119] width 66 height 17
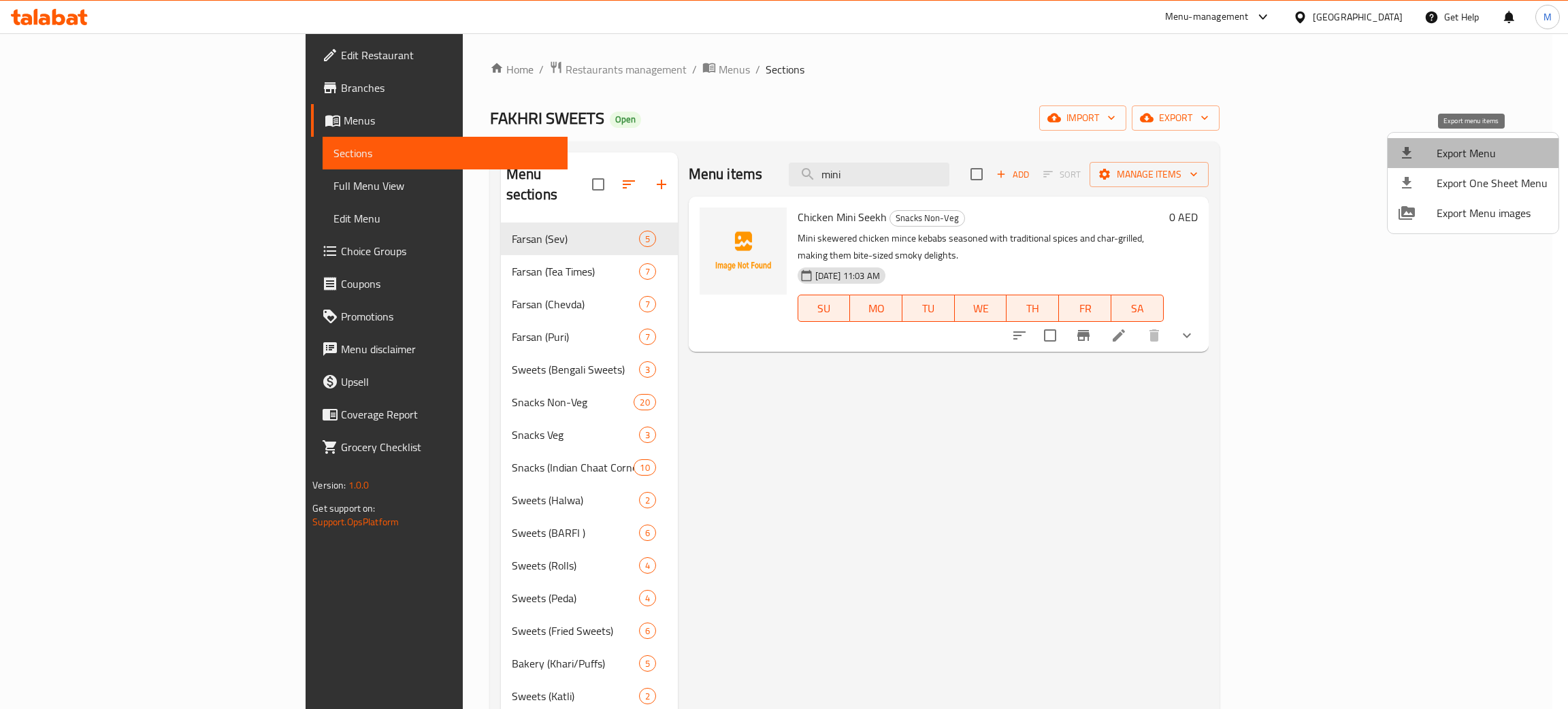
click at [1476, 148] on span "Export Menu" at bounding box center [1492, 154] width 111 height 17
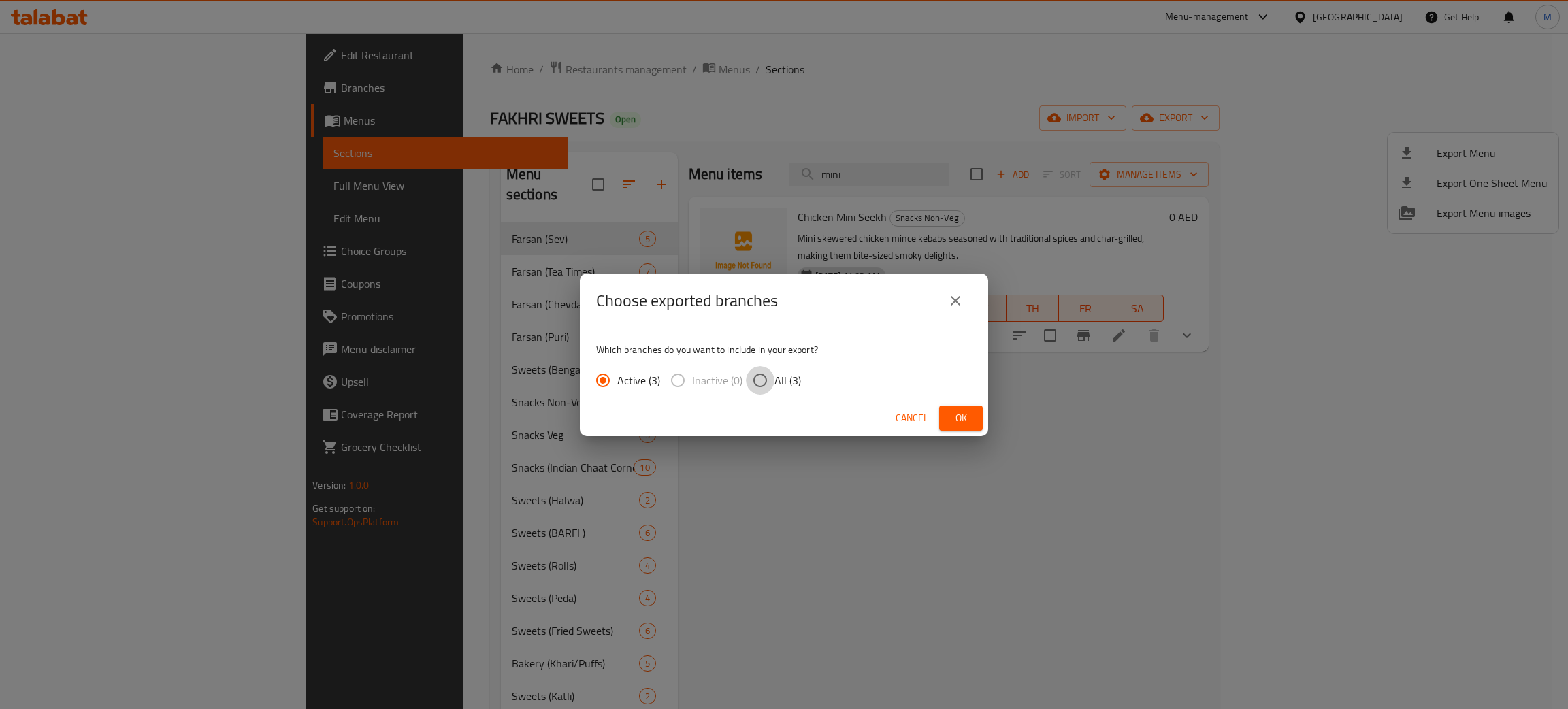
click at [758, 379] on input "All (3)" at bounding box center [760, 380] width 29 height 29
radio input "true"
click at [916, 428] on button "Cancel" at bounding box center [912, 417] width 44 height 25
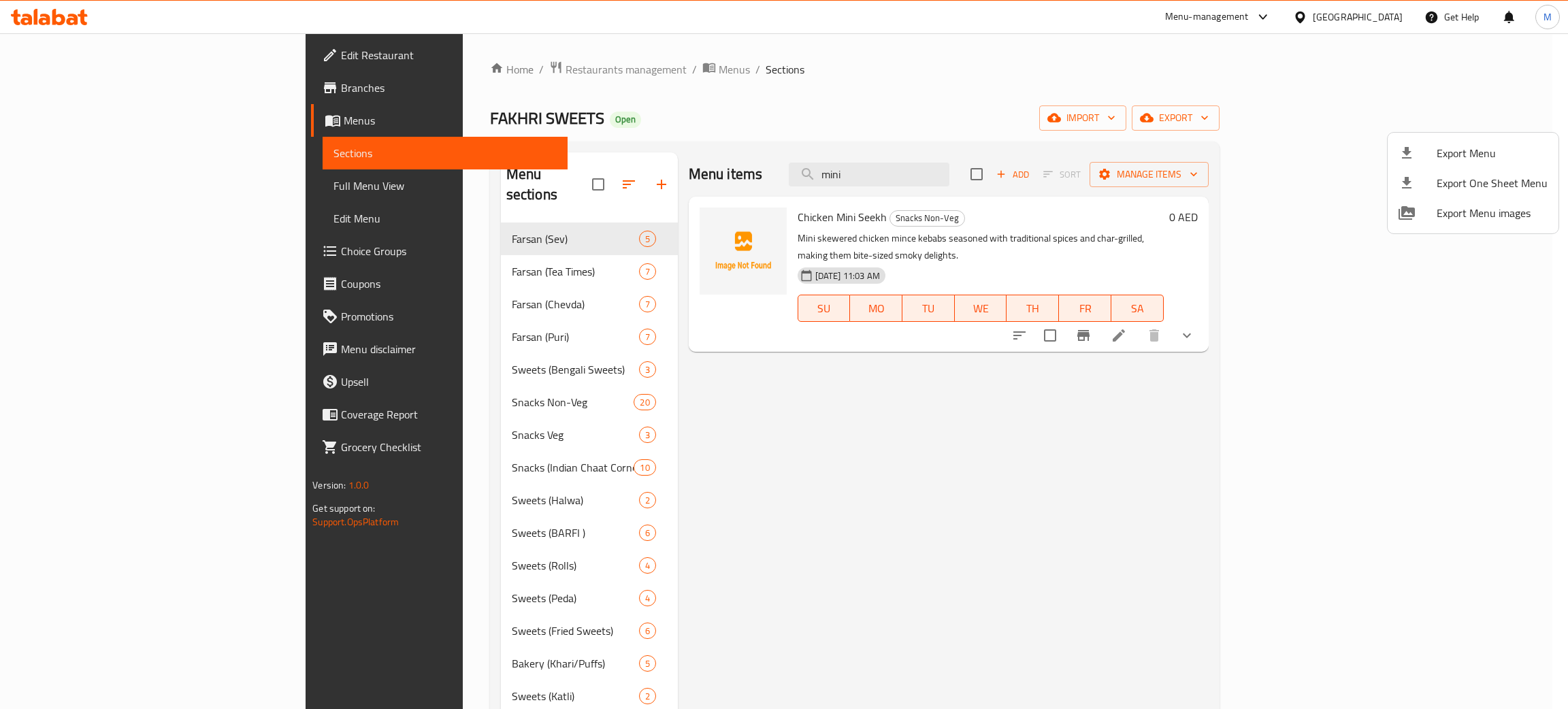
click at [708, 495] on div at bounding box center [784, 354] width 1568 height 709
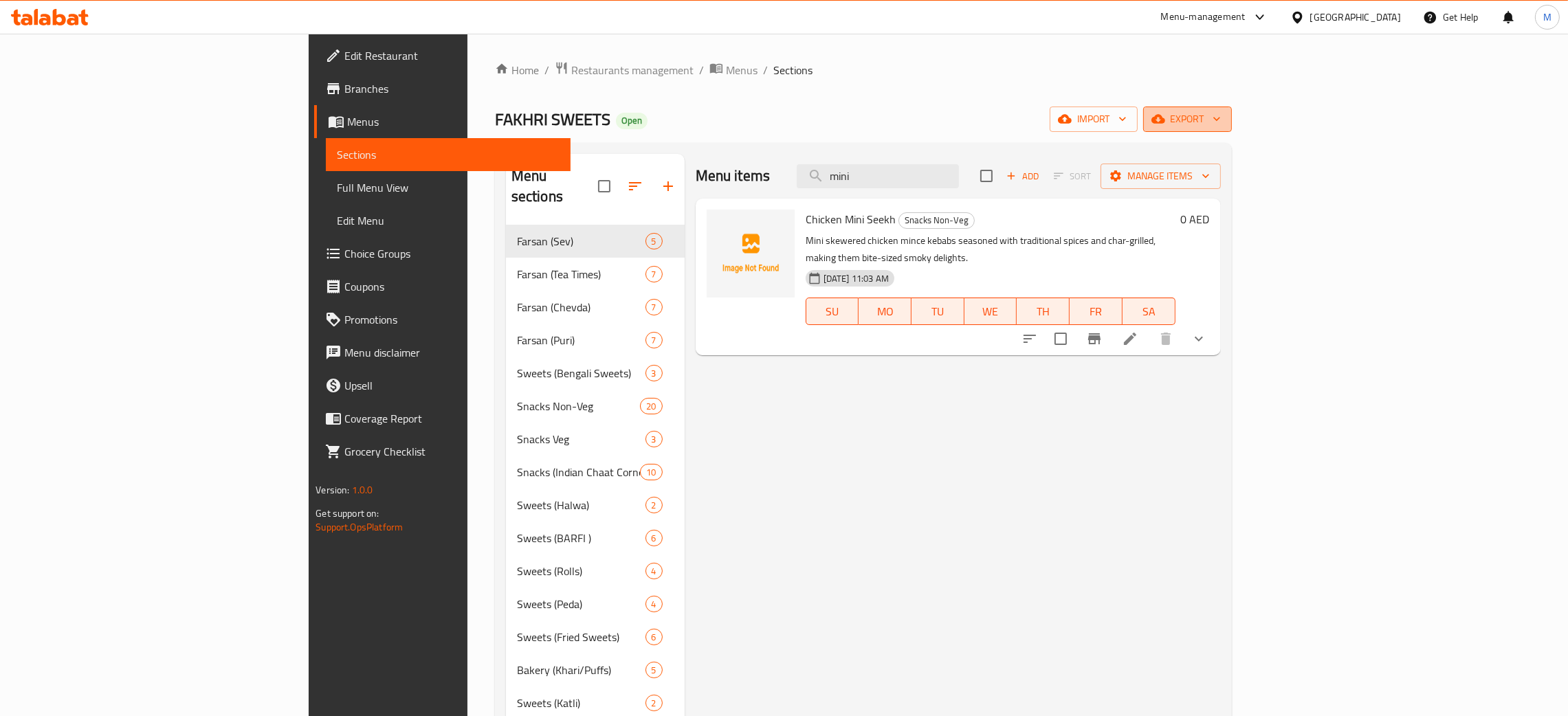
click at [1221, 118] on span "export" at bounding box center [1187, 119] width 66 height 17
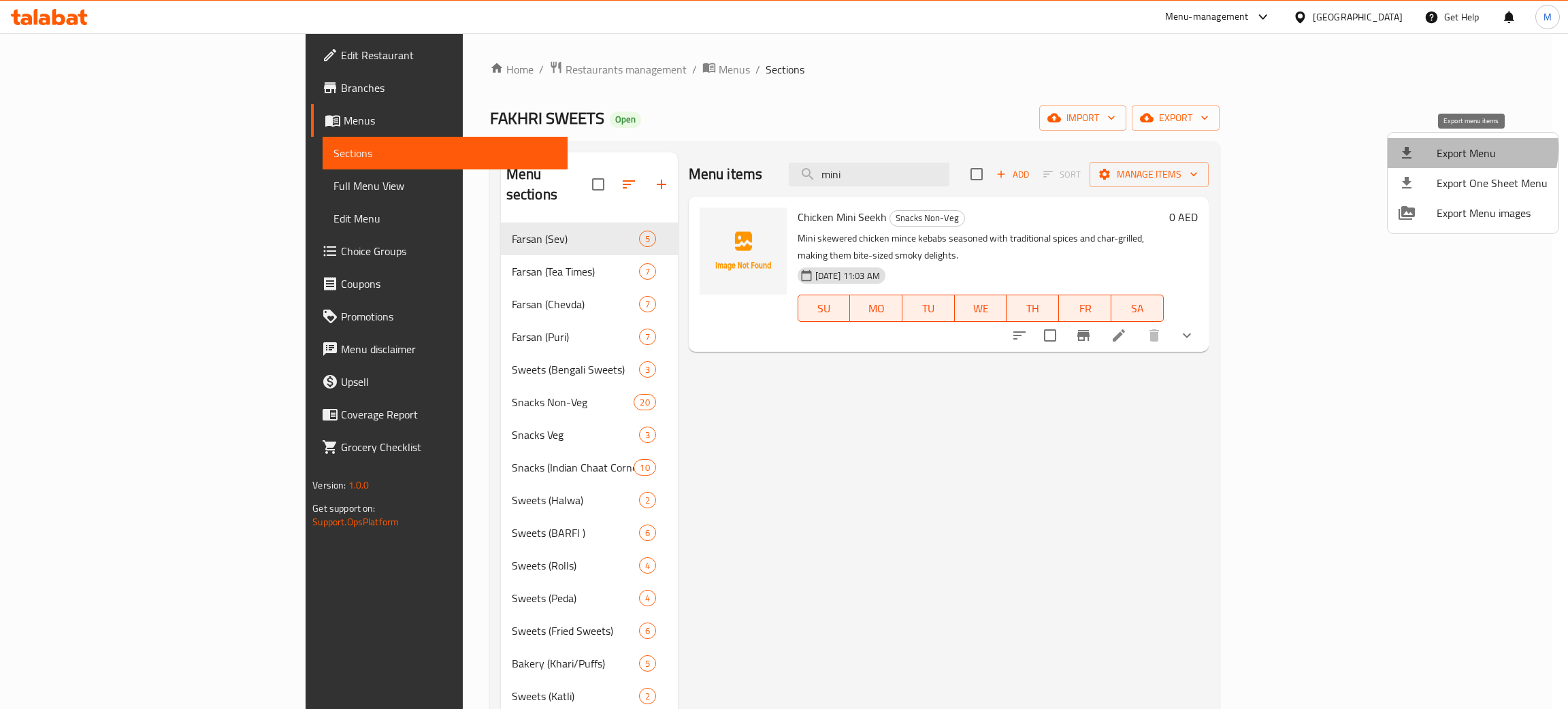
click at [1464, 149] on span "Export Menu" at bounding box center [1492, 154] width 111 height 17
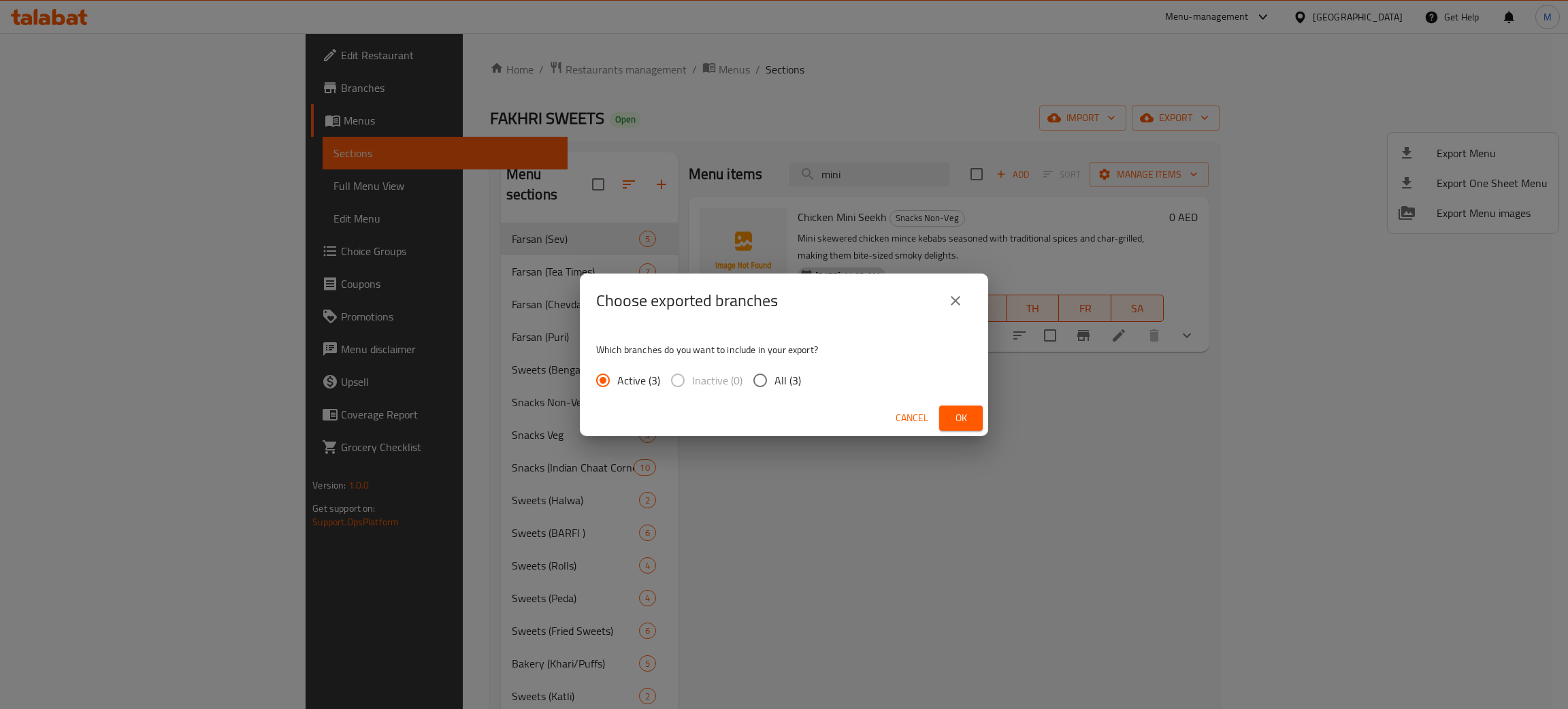
click at [759, 378] on input "All (3)" at bounding box center [760, 380] width 29 height 29
radio input "true"
click at [967, 415] on span "Ok" at bounding box center [961, 418] width 22 height 17
